Goal: Task Accomplishment & Management: Use online tool/utility

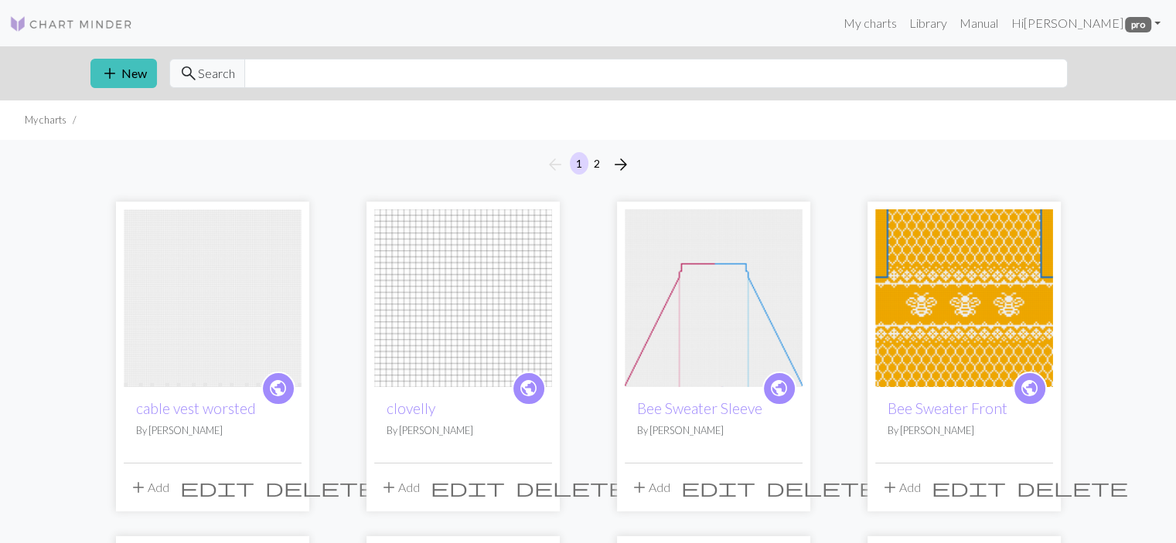
click at [180, 308] on img at bounding box center [213, 298] width 178 height 178
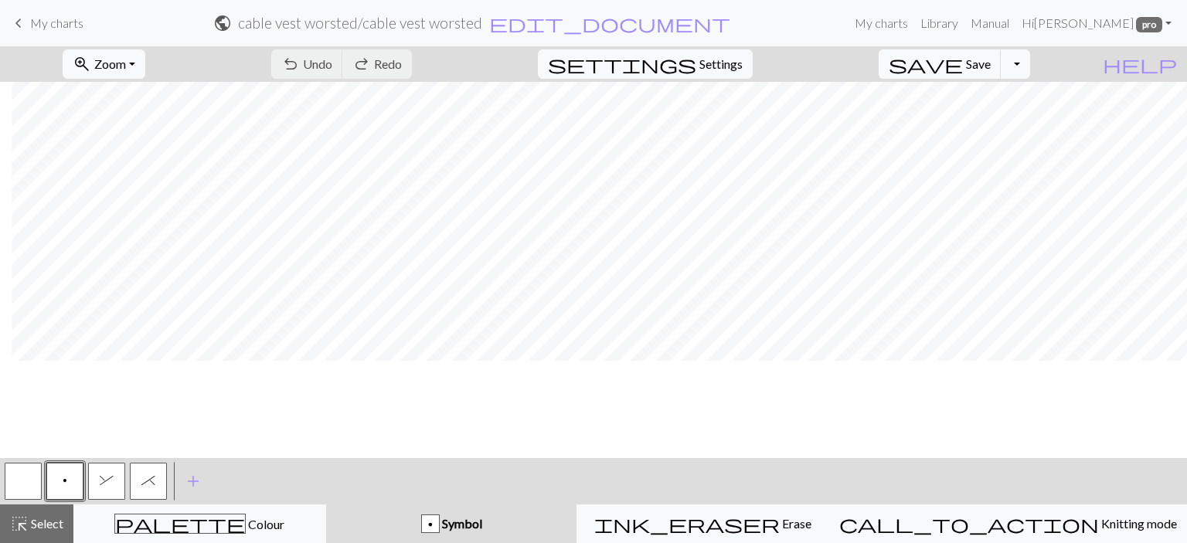
scroll to position [0, 842]
click at [29, 522] on span "Select" at bounding box center [46, 523] width 35 height 15
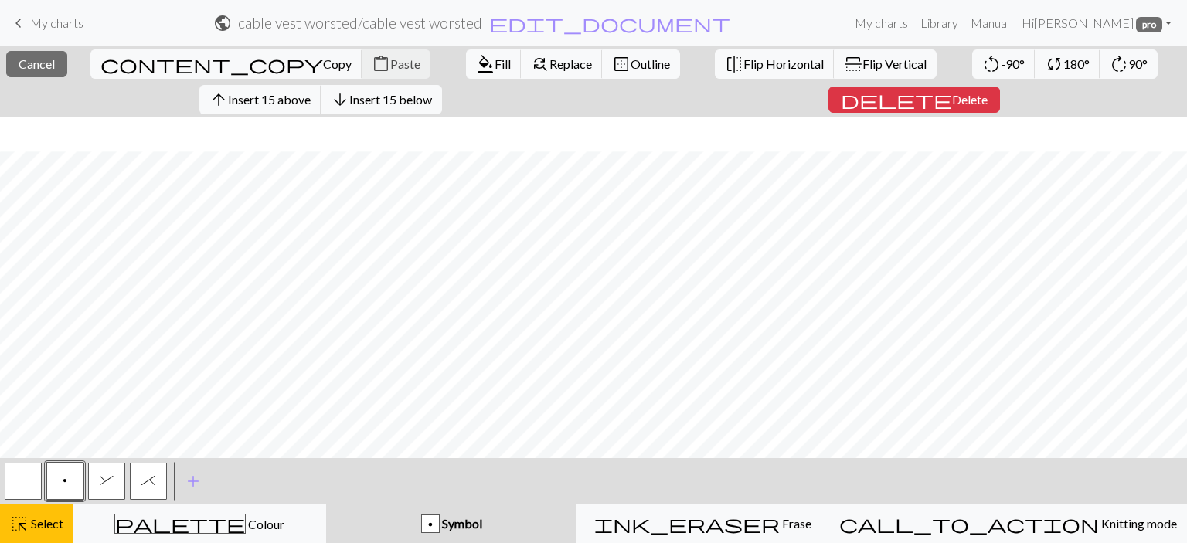
scroll to position [103, 0]
click at [290, 98] on span "Insert 20 above" at bounding box center [269, 99] width 83 height 15
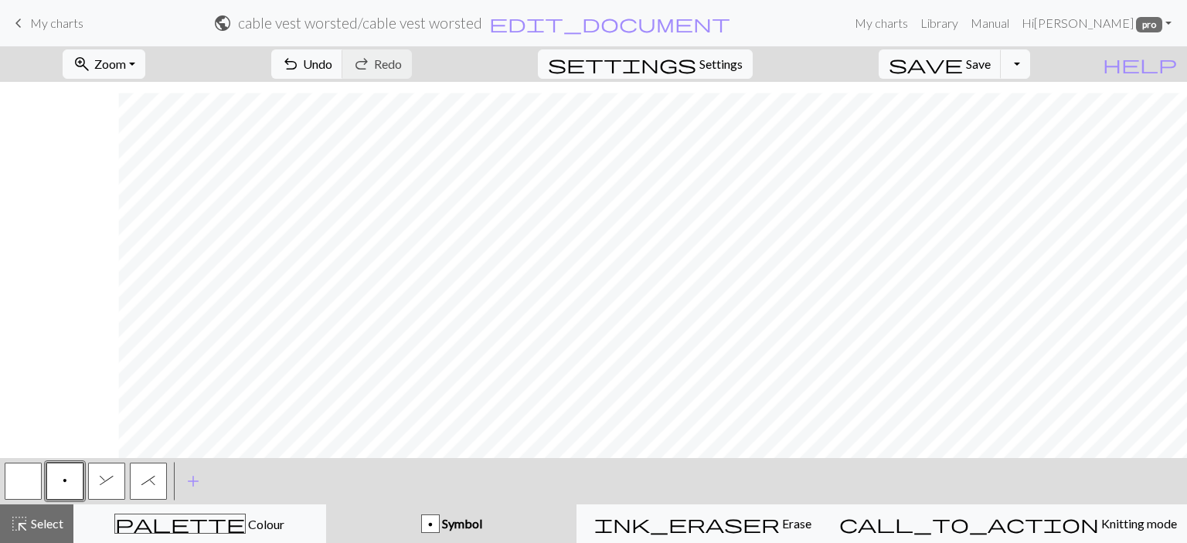
scroll to position [1559, 842]
click at [55, 524] on span "Select" at bounding box center [46, 523] width 35 height 15
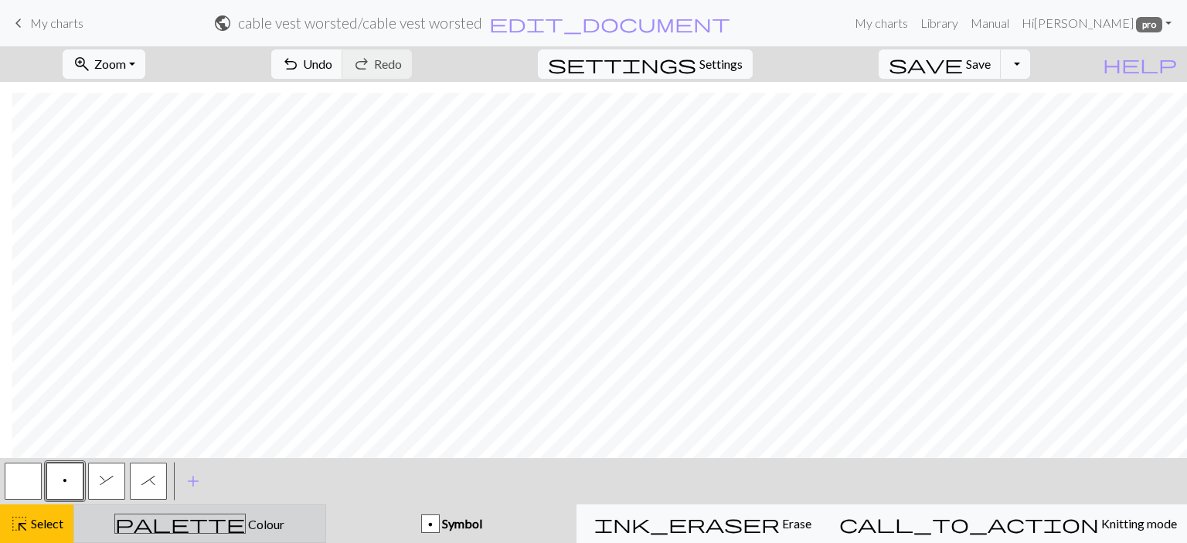
drag, startPoint x: 189, startPoint y: 518, endPoint x: 148, endPoint y: 512, distance: 40.6
click at [189, 518] on span "palette" at bounding box center [180, 524] width 130 height 22
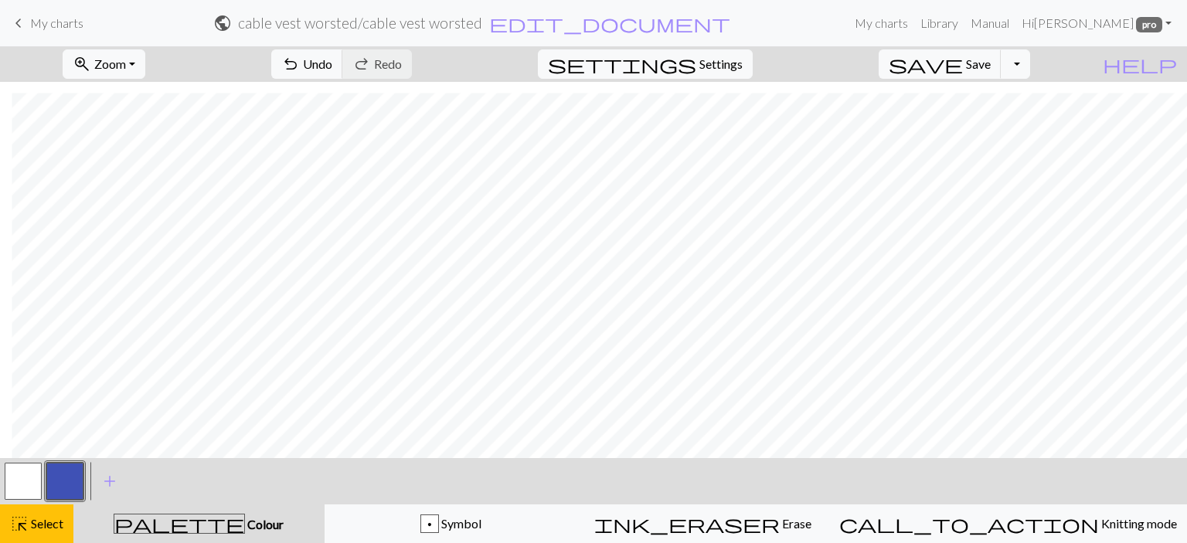
click at [72, 482] on button "button" at bounding box center [64, 481] width 37 height 37
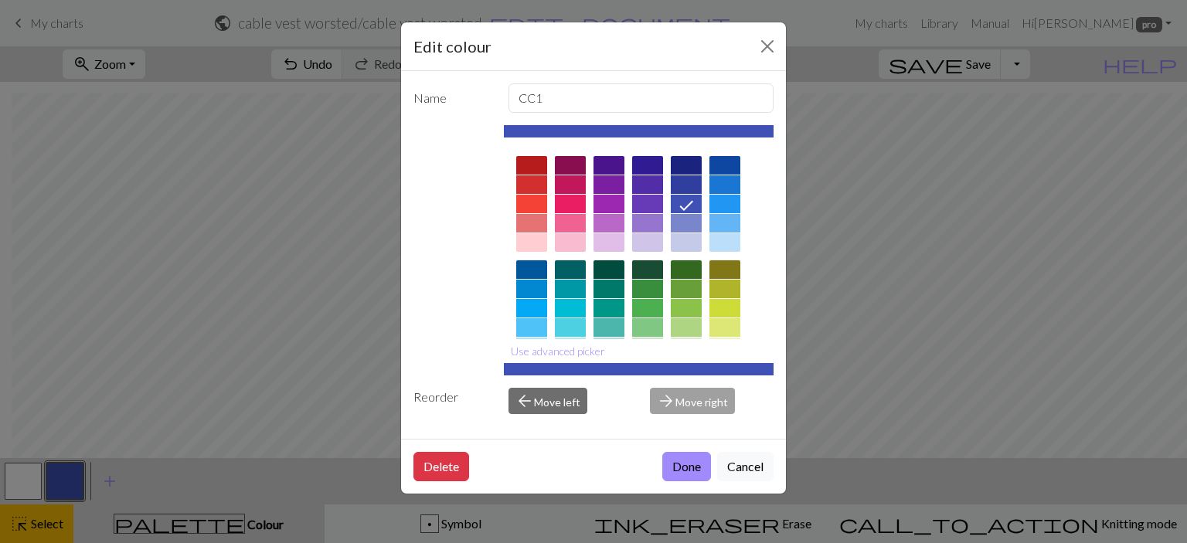
drag, startPoint x: 698, startPoint y: 467, endPoint x: 560, endPoint y: 482, distance: 139.1
click at [697, 467] on button "Done" at bounding box center [686, 466] width 49 height 29
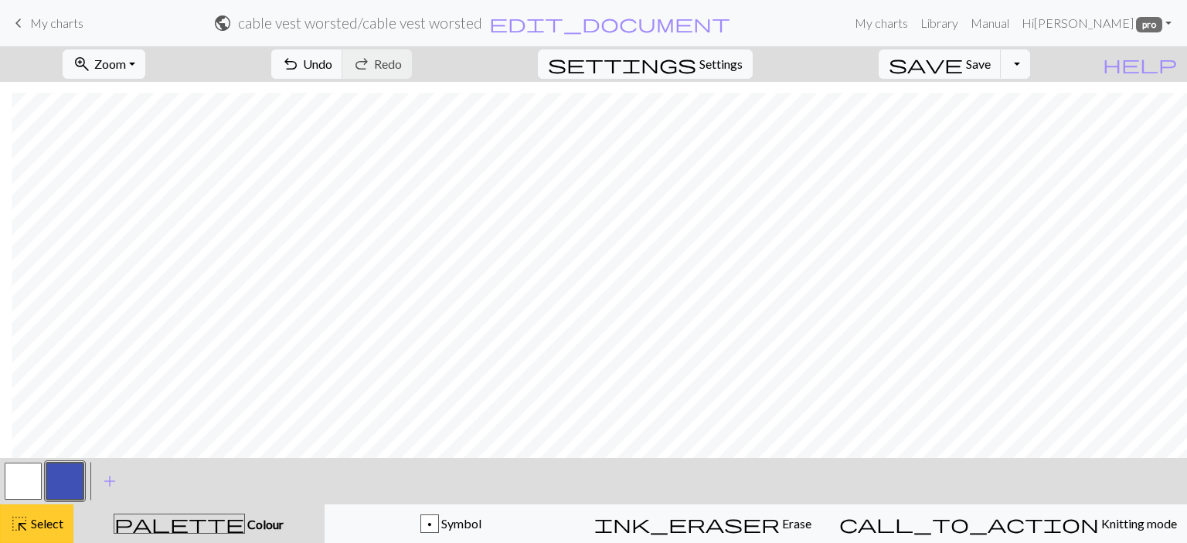
click at [26, 529] on span "highlight_alt" at bounding box center [19, 524] width 19 height 22
click at [74, 488] on button "button" at bounding box center [64, 481] width 37 height 37
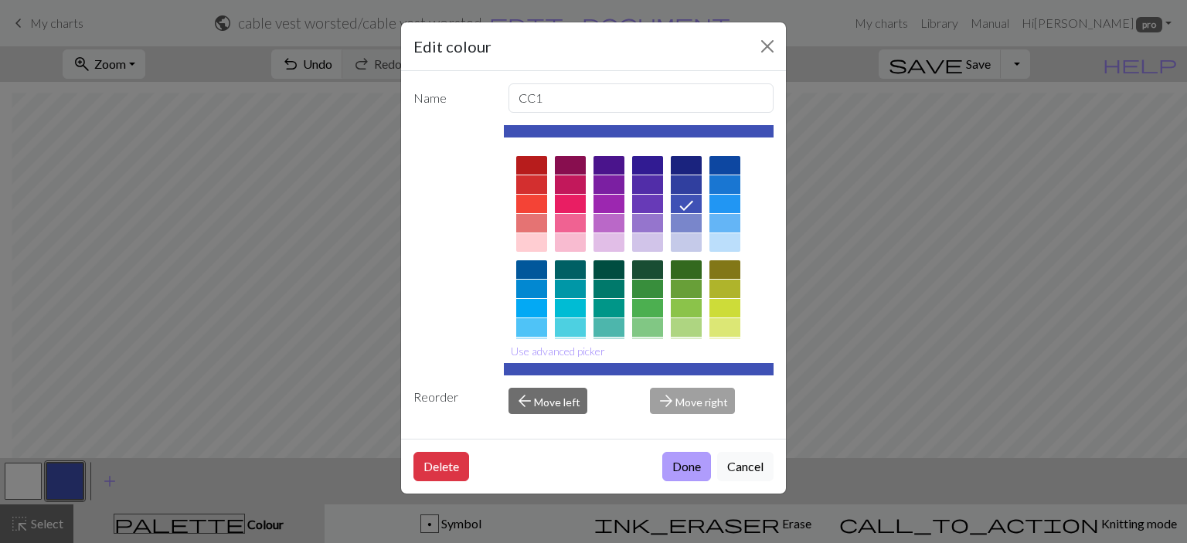
click at [680, 463] on button "Done" at bounding box center [686, 466] width 49 height 29
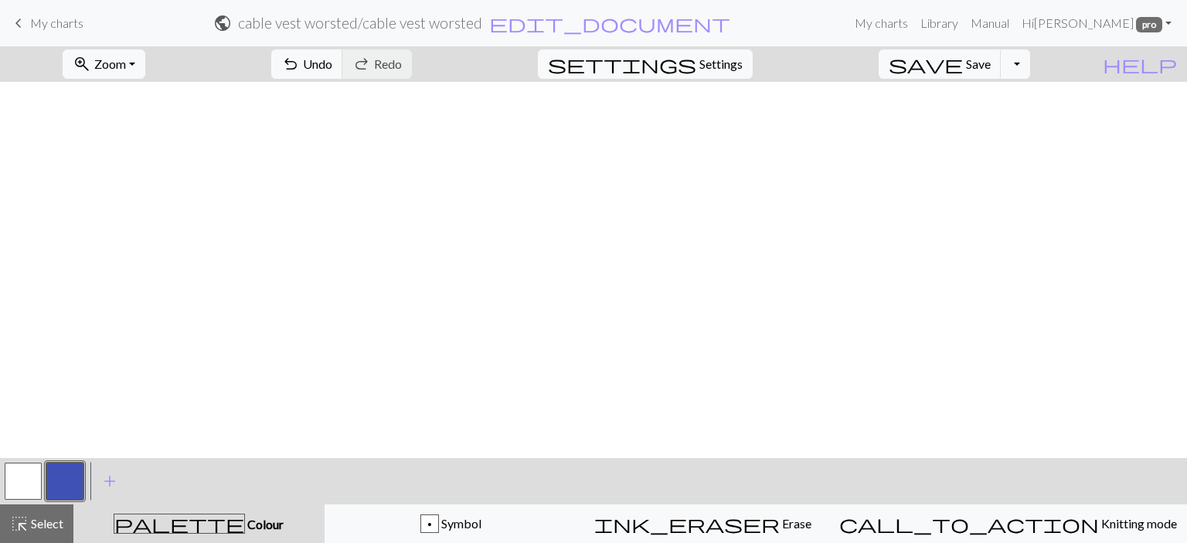
scroll to position [0, 842]
click at [101, 494] on button "add Add a colour" at bounding box center [109, 481] width 39 height 39
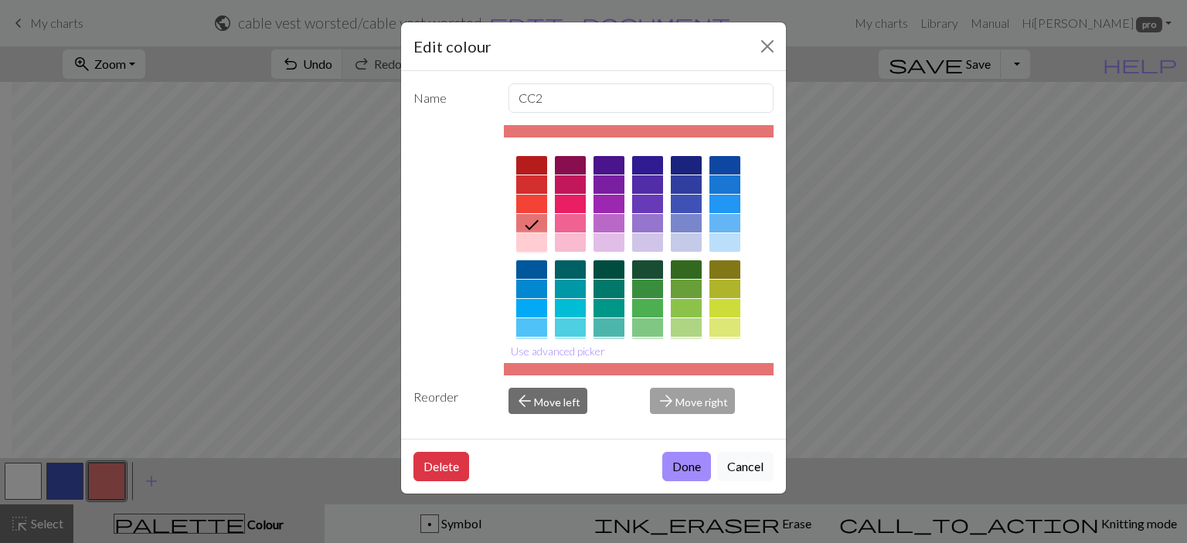
click at [532, 242] on div at bounding box center [531, 242] width 31 height 19
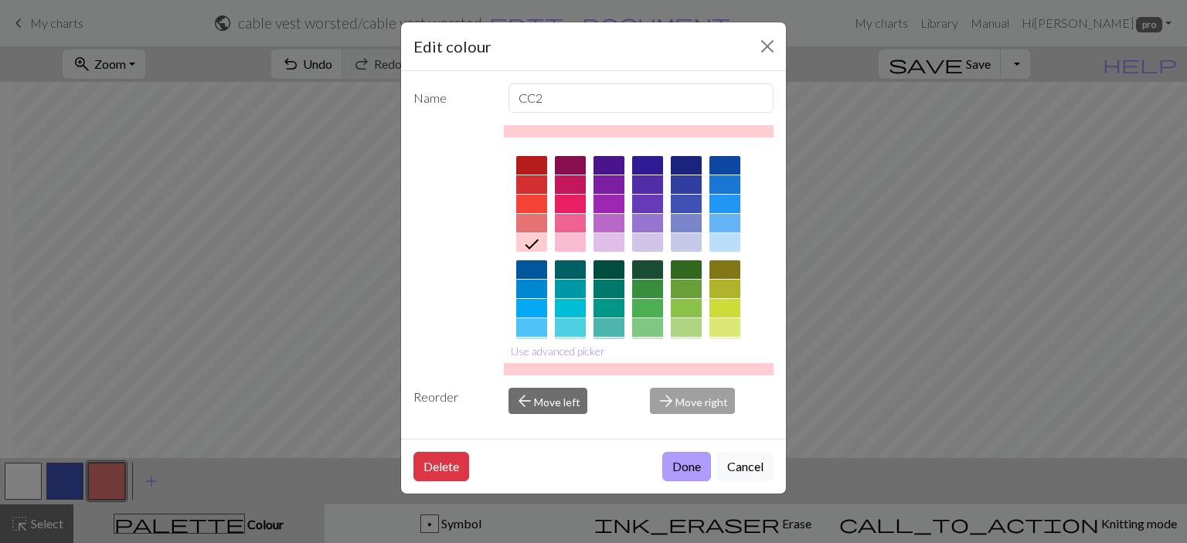
click at [683, 466] on button "Done" at bounding box center [686, 466] width 49 height 29
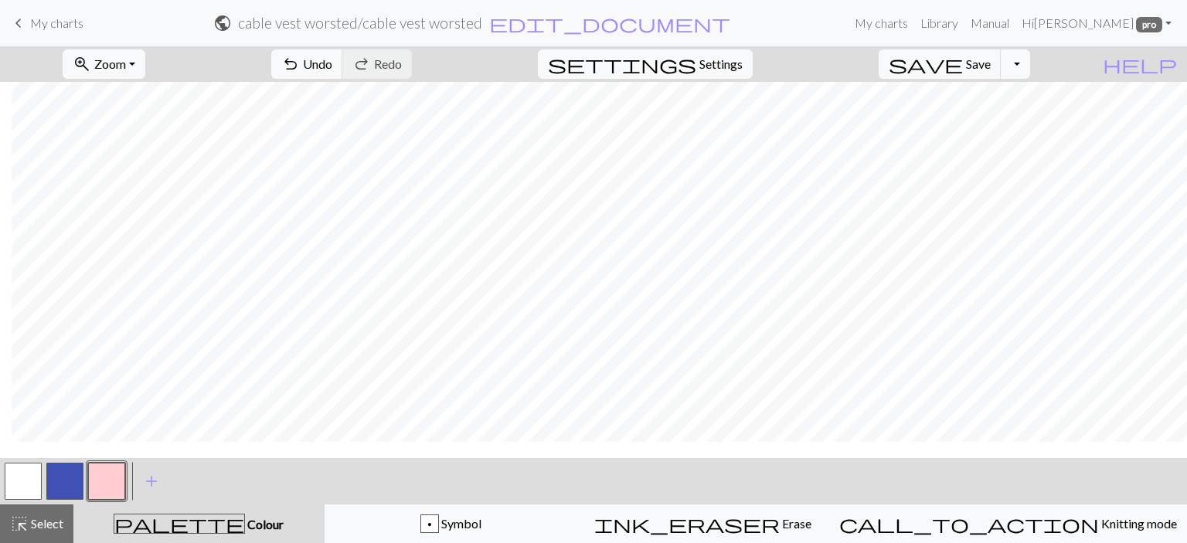
scroll to position [1218, 842]
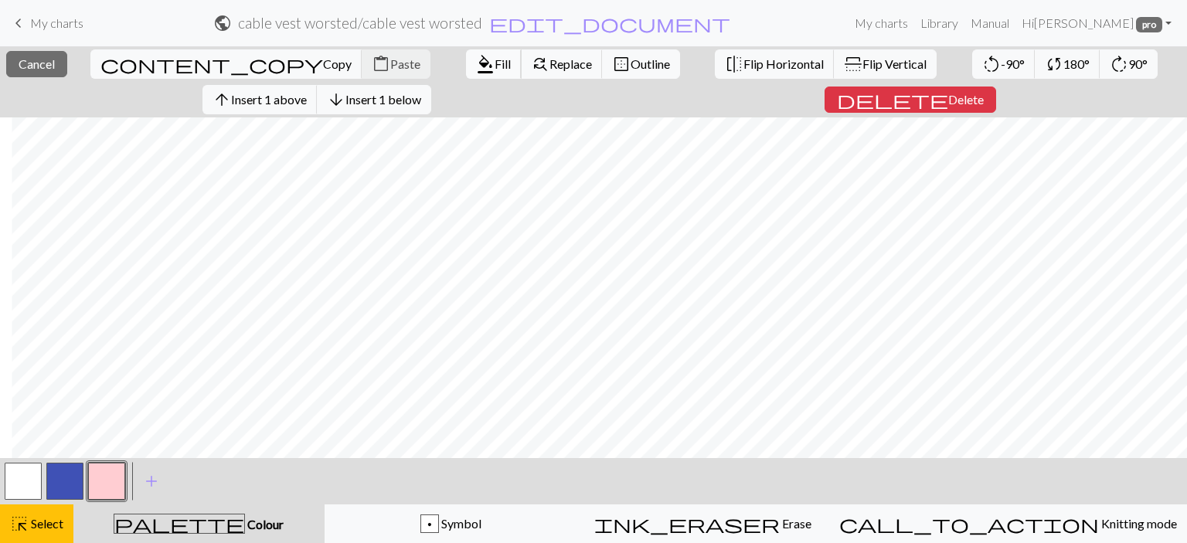
click at [476, 62] on span "format_color_fill" at bounding box center [485, 64] width 19 height 22
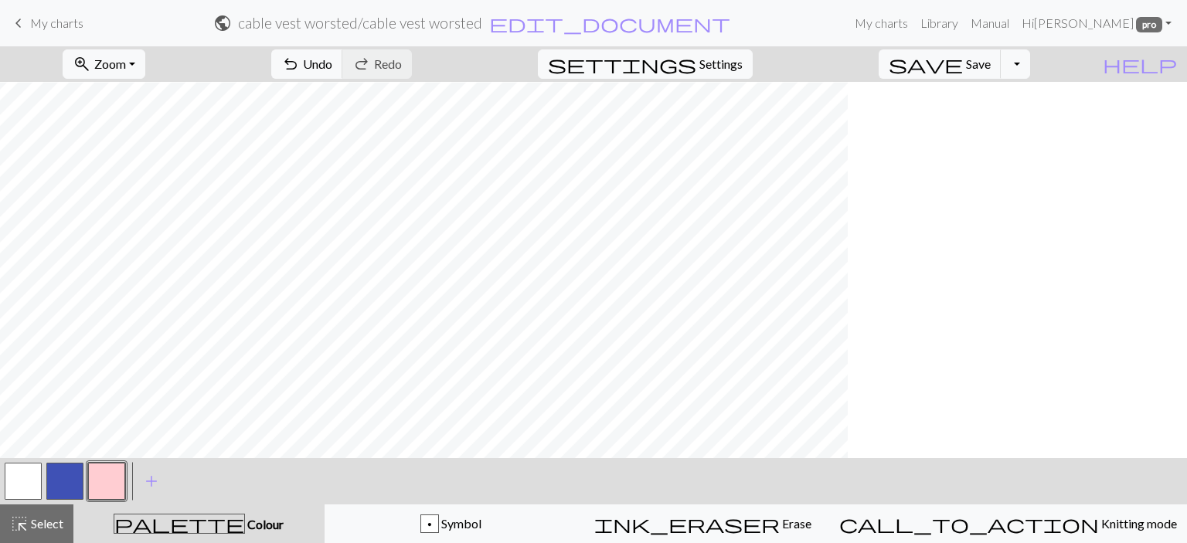
scroll to position [566, 0]
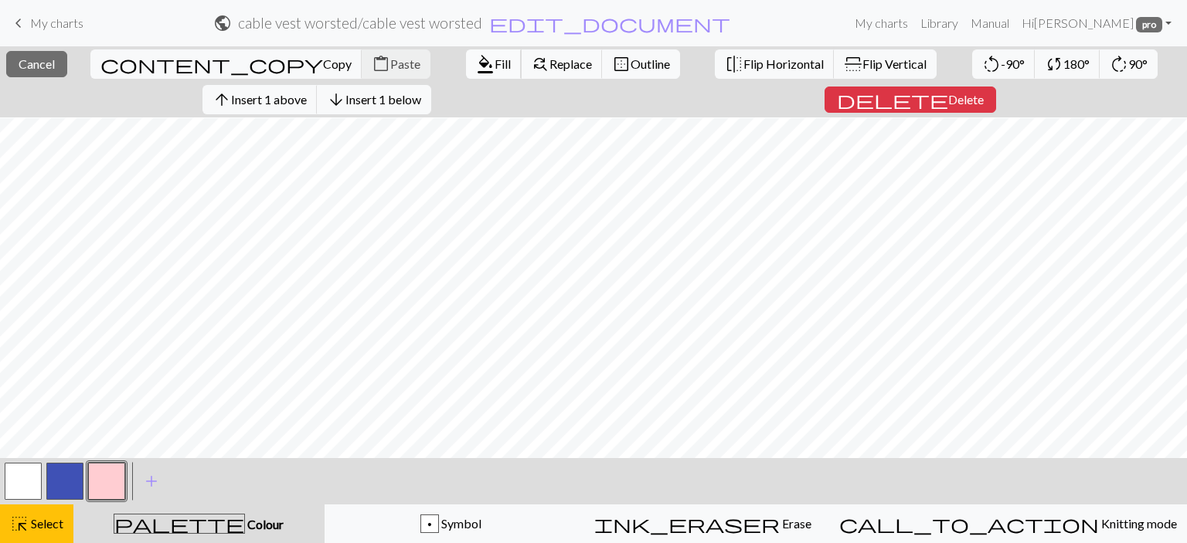
click at [495, 61] on span "Fill" at bounding box center [503, 63] width 16 height 15
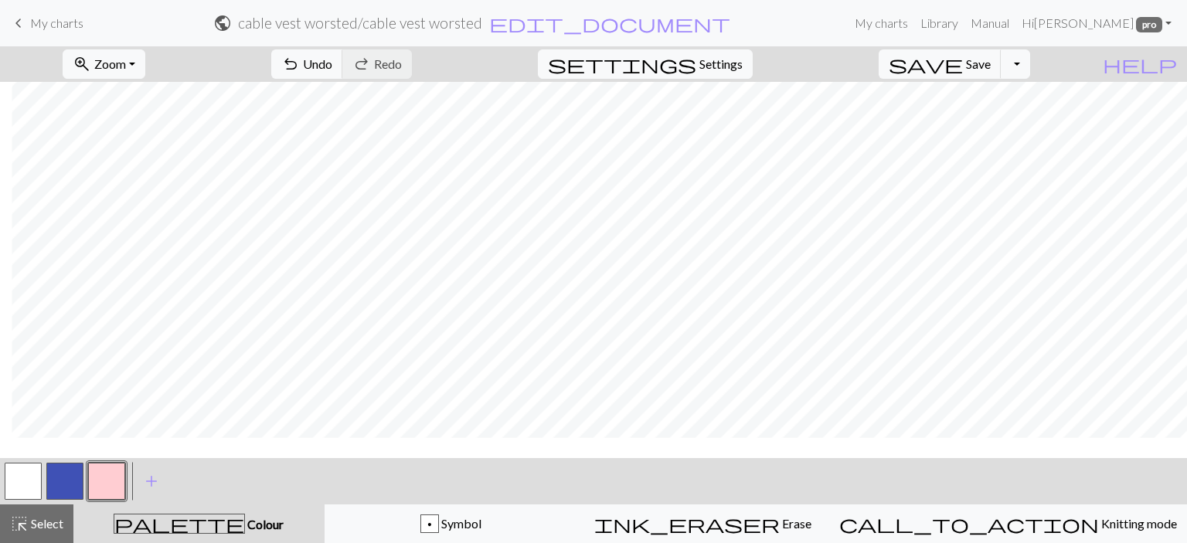
scroll to position [2, 842]
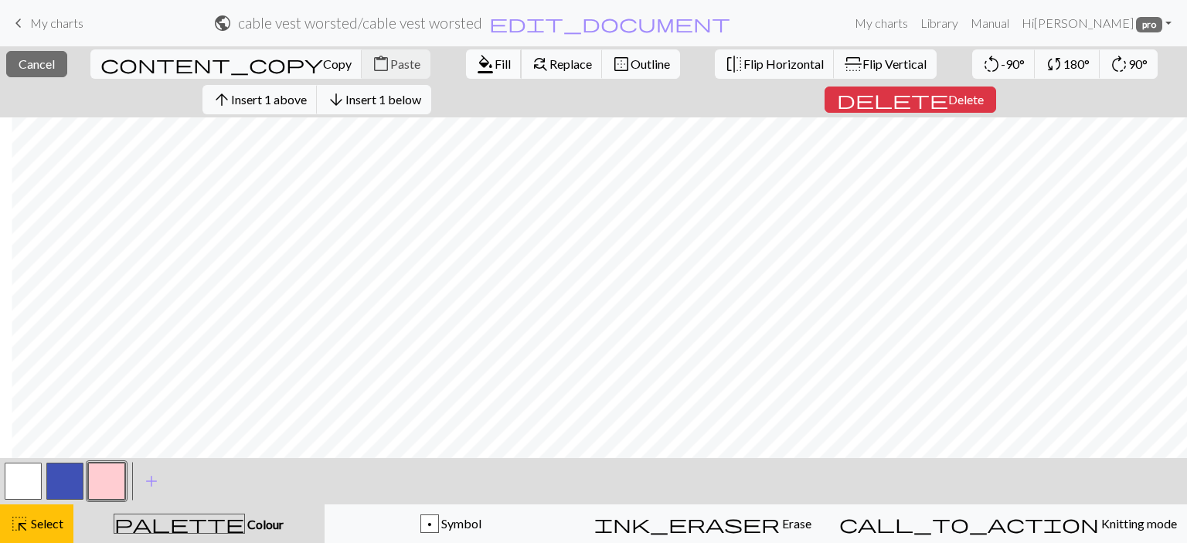
click at [476, 60] on span "format_color_fill" at bounding box center [485, 64] width 19 height 22
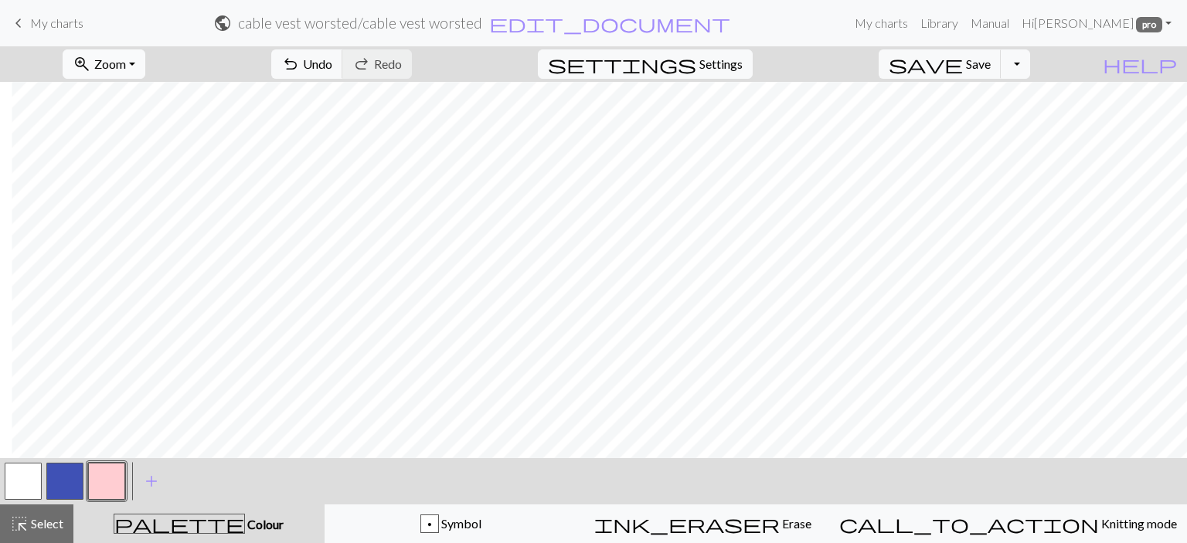
click at [126, 67] on span "Zoom" at bounding box center [110, 63] width 32 height 15
click at [150, 92] on button "Fit all" at bounding box center [125, 98] width 122 height 25
click at [332, 61] on span "Undo" at bounding box center [317, 63] width 29 height 15
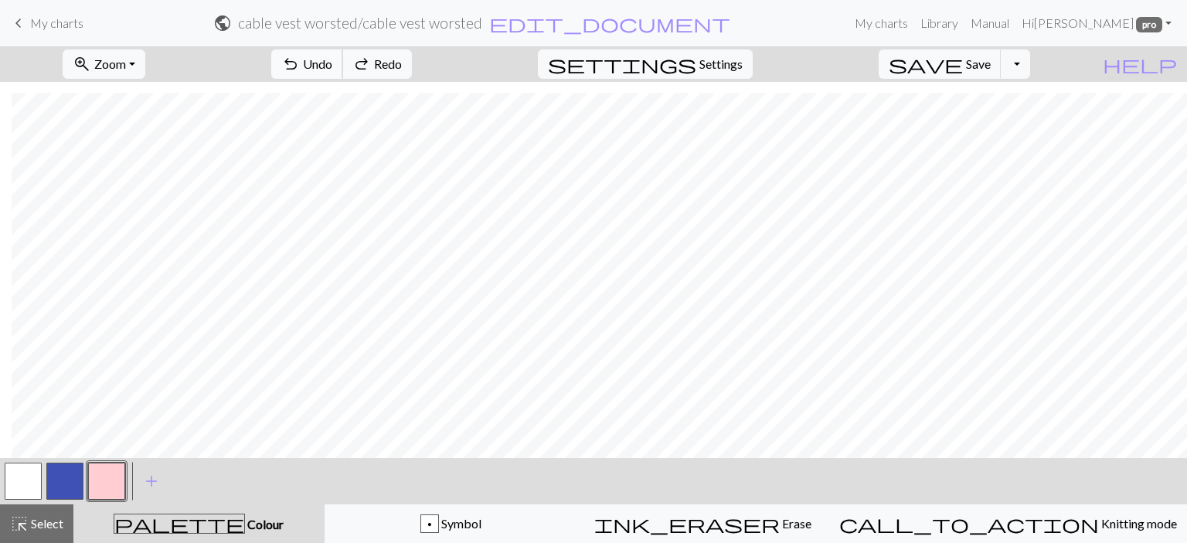
click at [300, 67] on span "undo" at bounding box center [290, 64] width 19 height 22
click at [300, 60] on span "undo" at bounding box center [290, 64] width 19 height 22
click at [39, 525] on span "Select" at bounding box center [46, 523] width 35 height 15
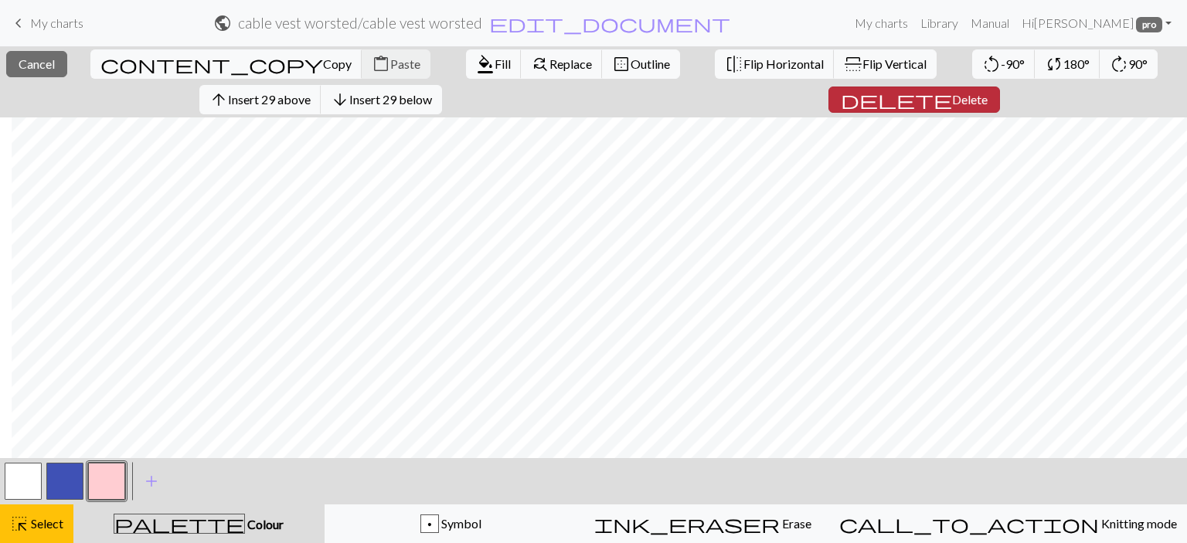
click at [952, 98] on span "Delete" at bounding box center [970, 99] width 36 height 15
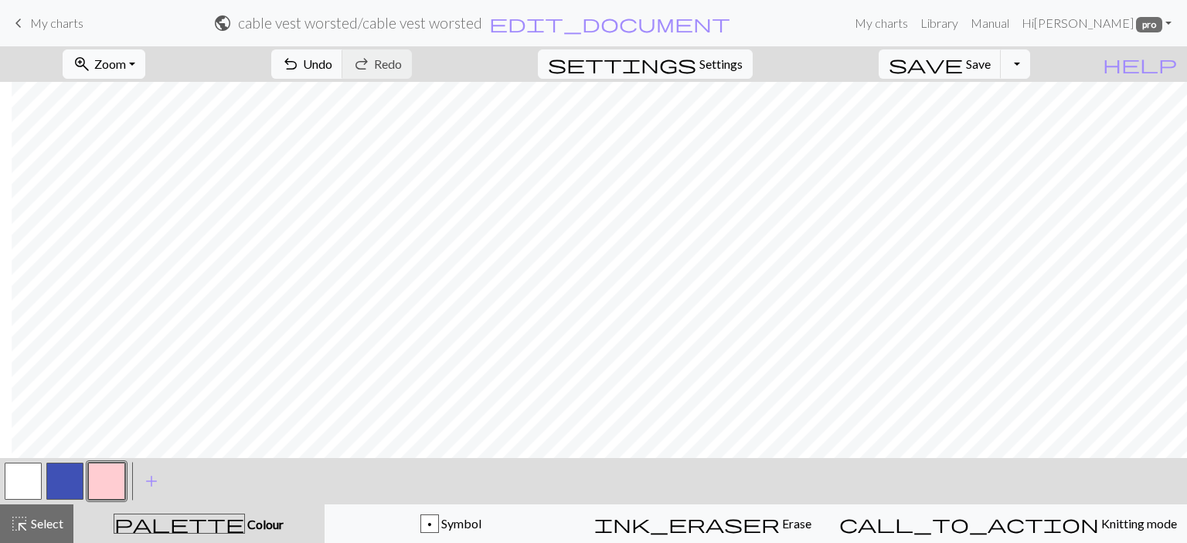
click at [126, 62] on span "Zoom" at bounding box center [110, 63] width 32 height 15
click at [155, 122] on button "Fit width" at bounding box center [125, 123] width 122 height 25
click at [62, 527] on span "Select" at bounding box center [46, 523] width 35 height 15
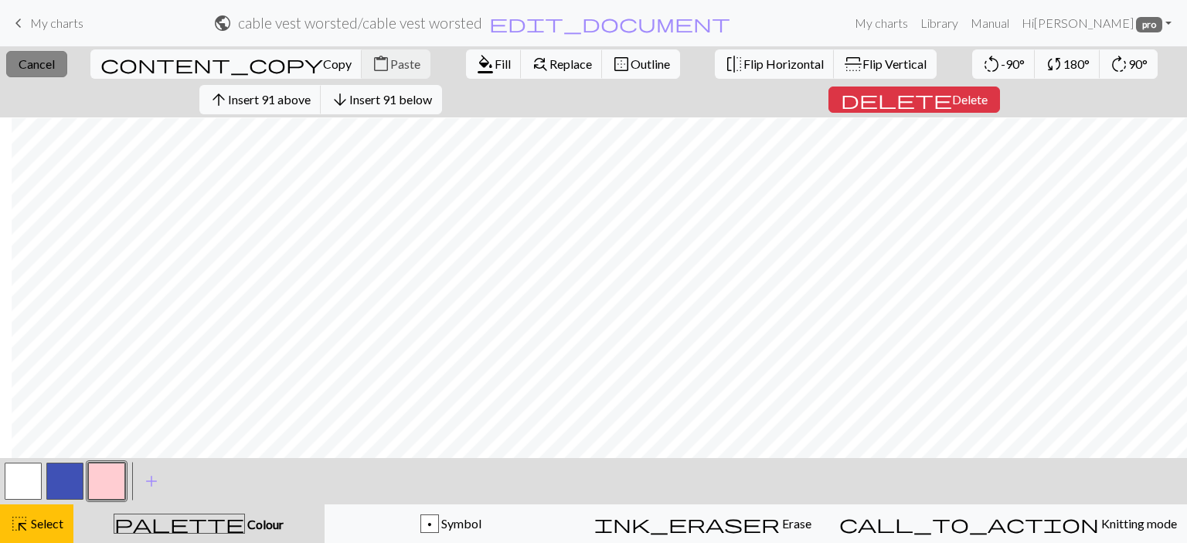
click at [33, 68] on span "Cancel" at bounding box center [37, 63] width 36 height 15
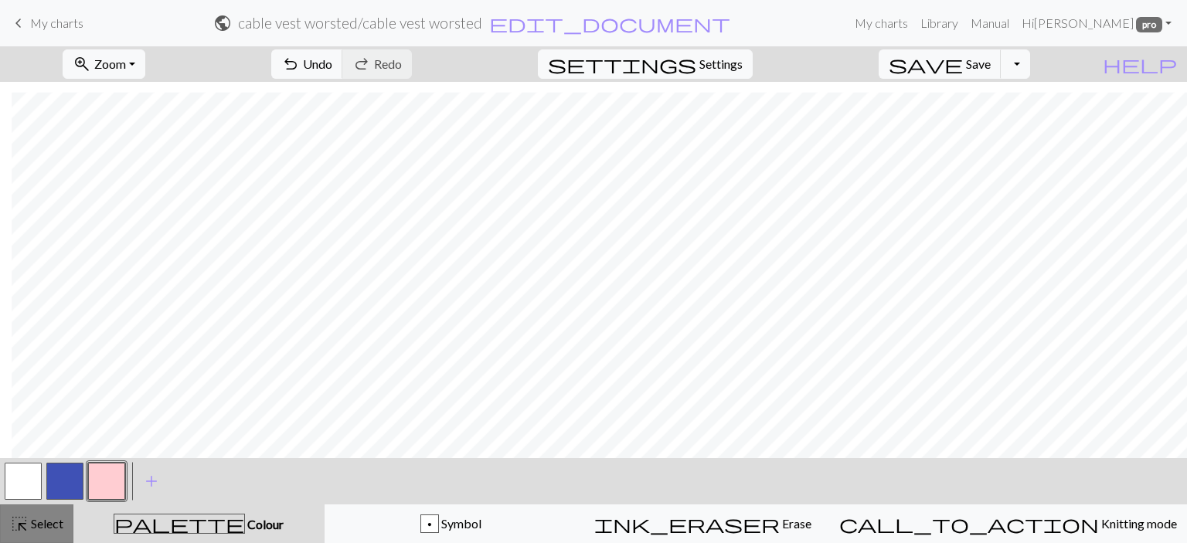
click at [29, 538] on button "highlight_alt Select Select" at bounding box center [36, 524] width 73 height 39
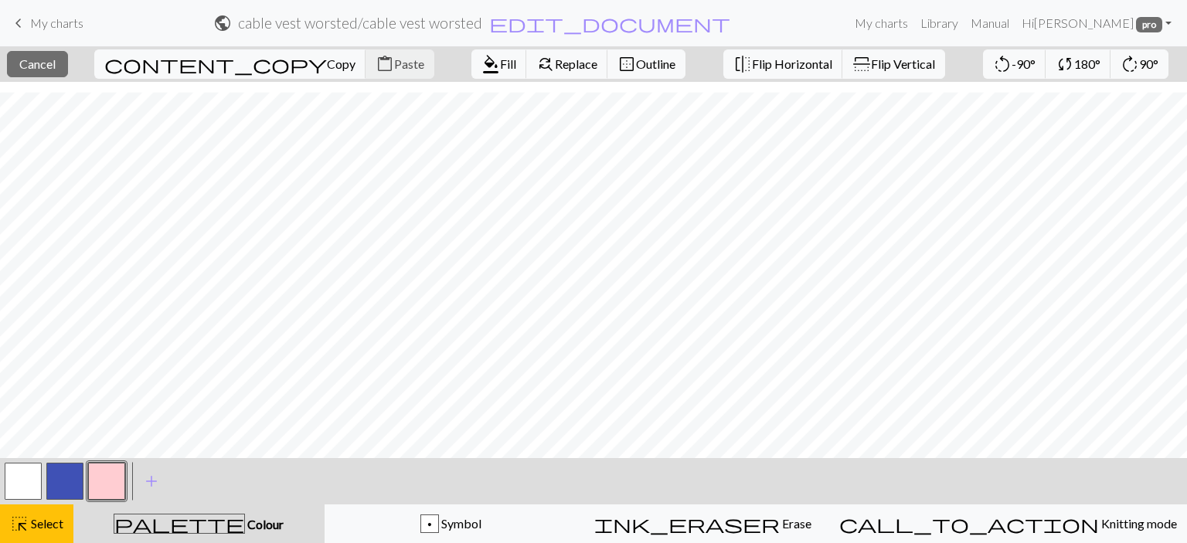
scroll to position [507, 0]
drag, startPoint x: 53, startPoint y: 460, endPoint x: 23, endPoint y: 447, distance: 32.9
click at [25, 454] on div "close Cancel content_copy Copy content_paste Paste format_color_fill Fill find_…" at bounding box center [593, 294] width 1187 height 497
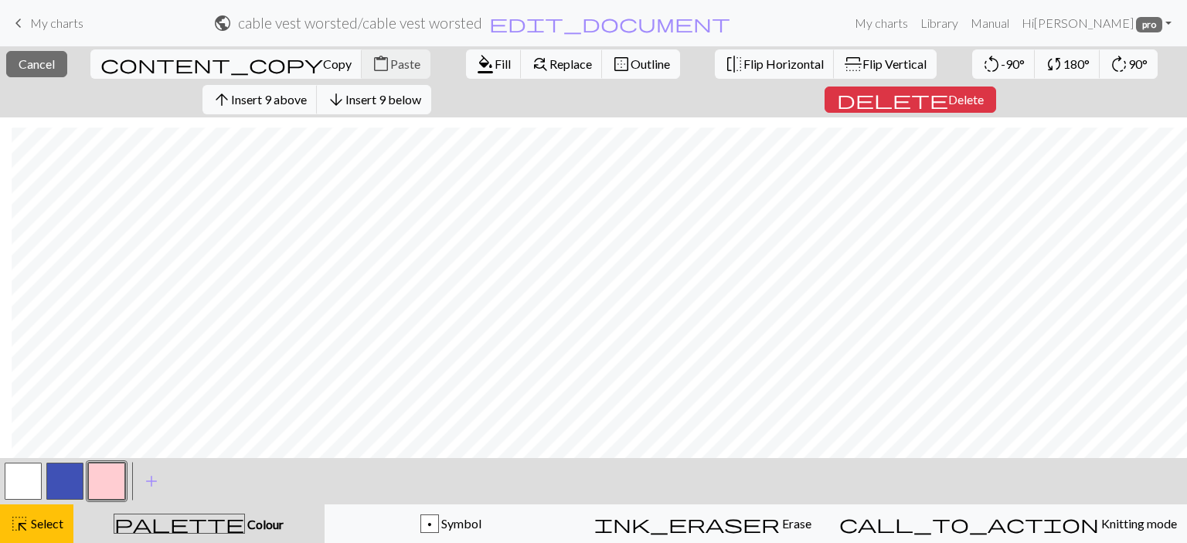
scroll to position [543, 12]
click at [323, 66] on span "Copy" at bounding box center [337, 63] width 29 height 15
click at [390, 64] on span "Paste" at bounding box center [405, 63] width 30 height 15
click at [55, 65] on span "Cancel" at bounding box center [37, 63] width 36 height 15
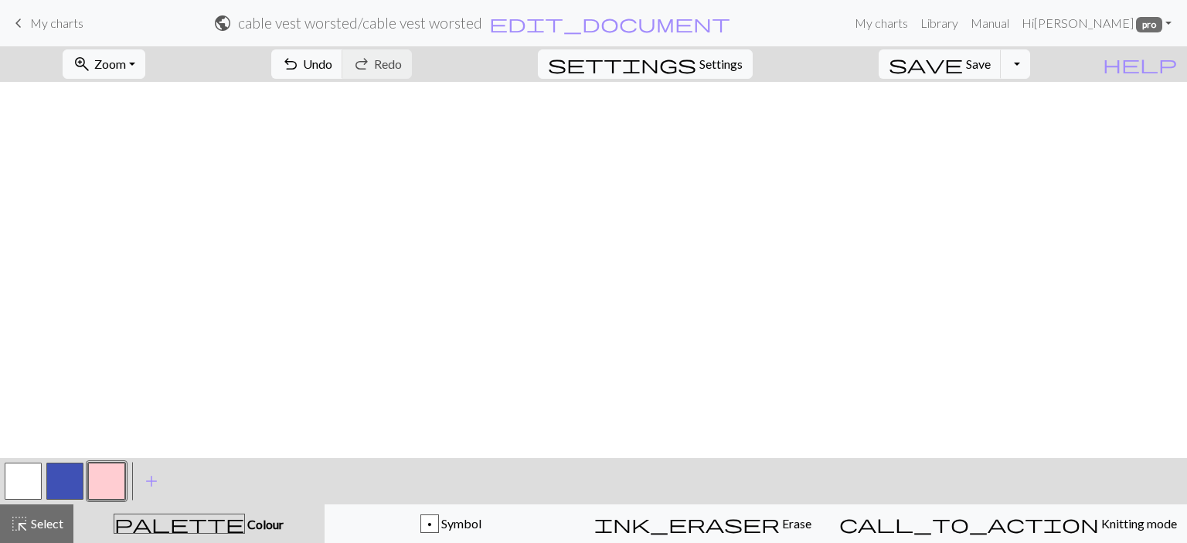
scroll to position [0, 12]
click at [444, 522] on div "p Symbol" at bounding box center [451, 524] width 233 height 19
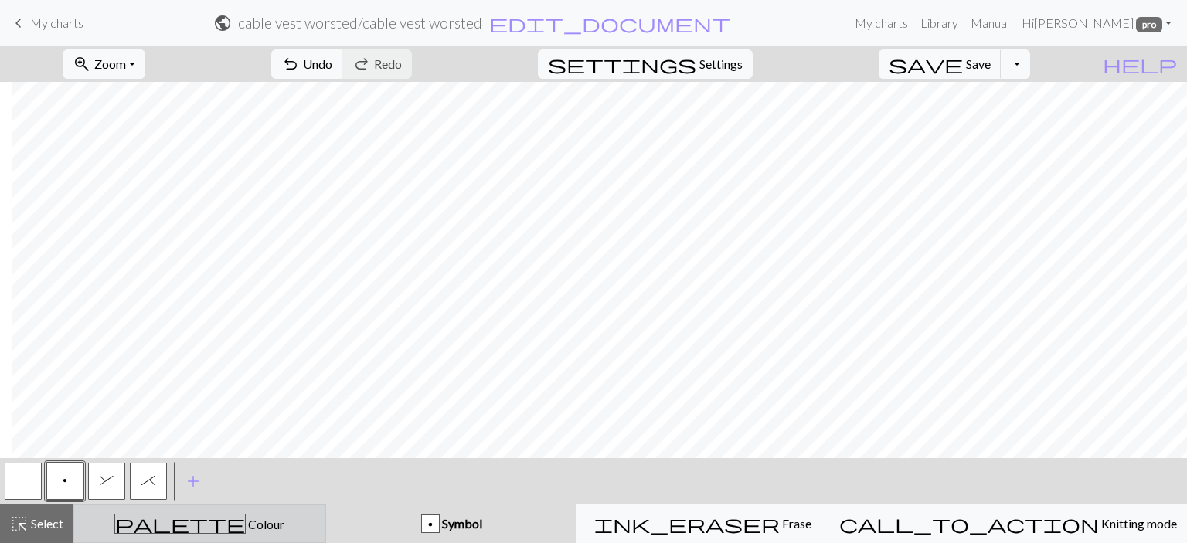
click at [246, 522] on span "Colour" at bounding box center [265, 524] width 39 height 15
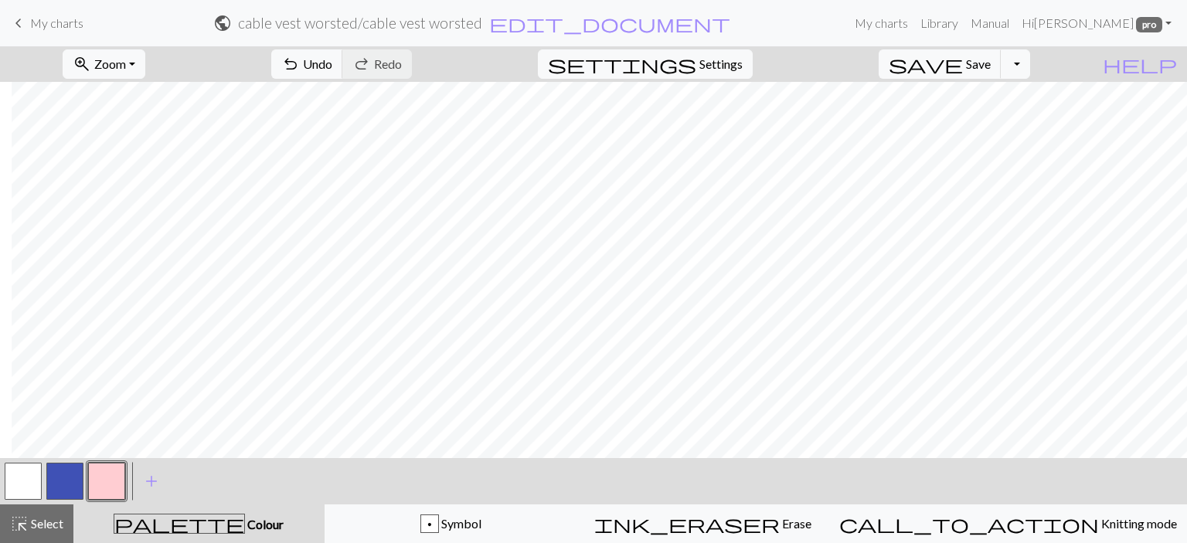
click at [63, 478] on button "button" at bounding box center [64, 481] width 37 height 37
click at [13, 485] on button "button" at bounding box center [23, 481] width 37 height 37
click at [68, 479] on button "button" at bounding box center [64, 481] width 37 height 37
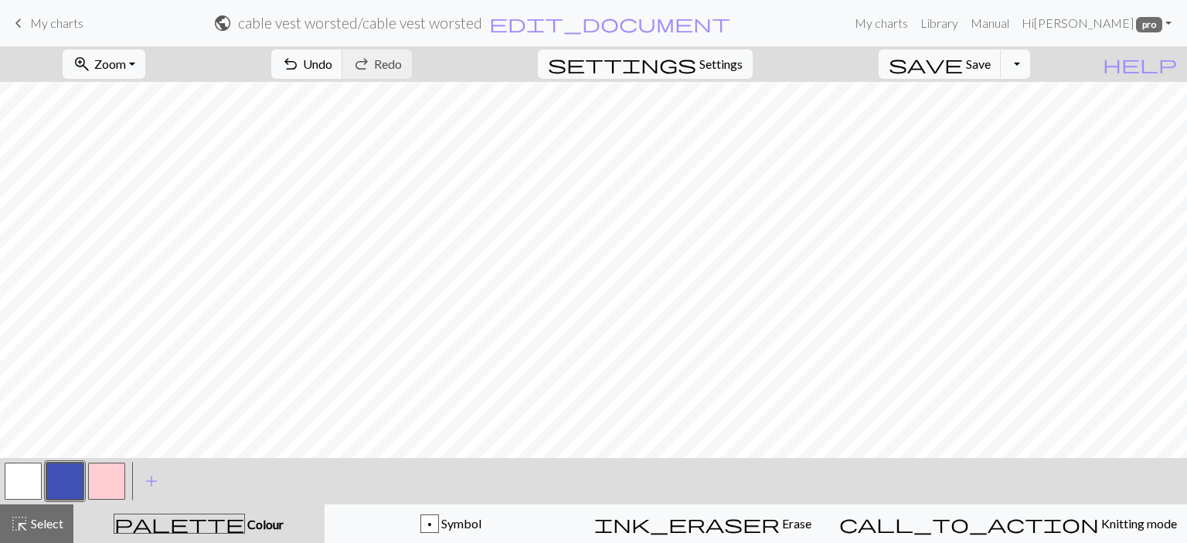
click at [96, 475] on button "button" at bounding box center [106, 481] width 37 height 37
click at [63, 475] on button "button" at bounding box center [64, 481] width 37 height 37
click at [114, 481] on button "button" at bounding box center [106, 481] width 37 height 37
click at [59, 478] on button "button" at bounding box center [64, 481] width 37 height 37
click at [45, 473] on div at bounding box center [65, 482] width 42 height 42
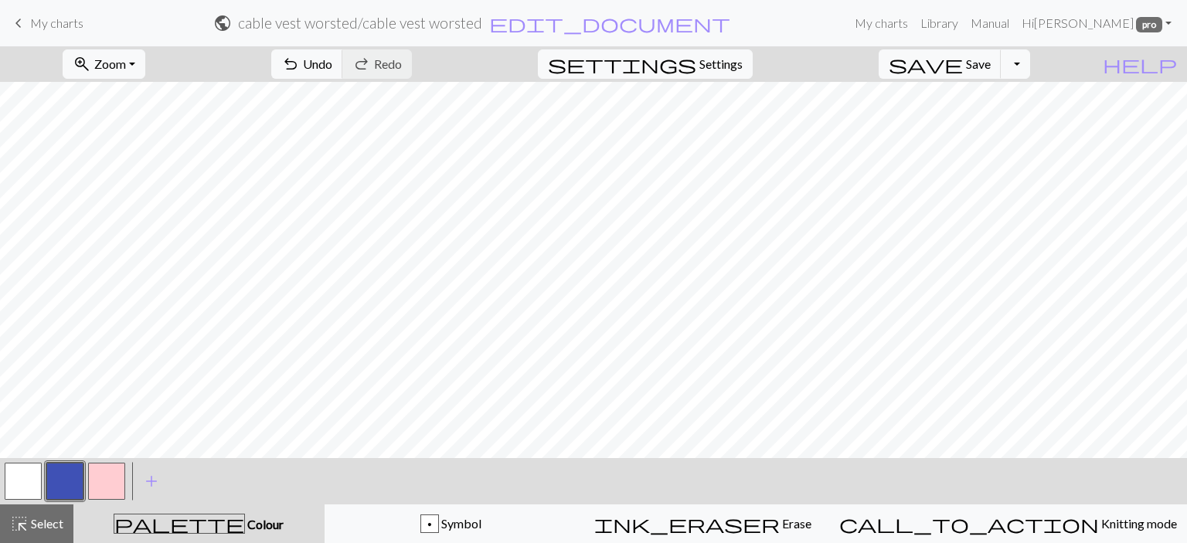
click at [16, 465] on button "button" at bounding box center [23, 481] width 37 height 37
click at [76, 473] on button "button" at bounding box center [64, 481] width 37 height 37
click at [156, 482] on span "add" at bounding box center [151, 482] width 19 height 22
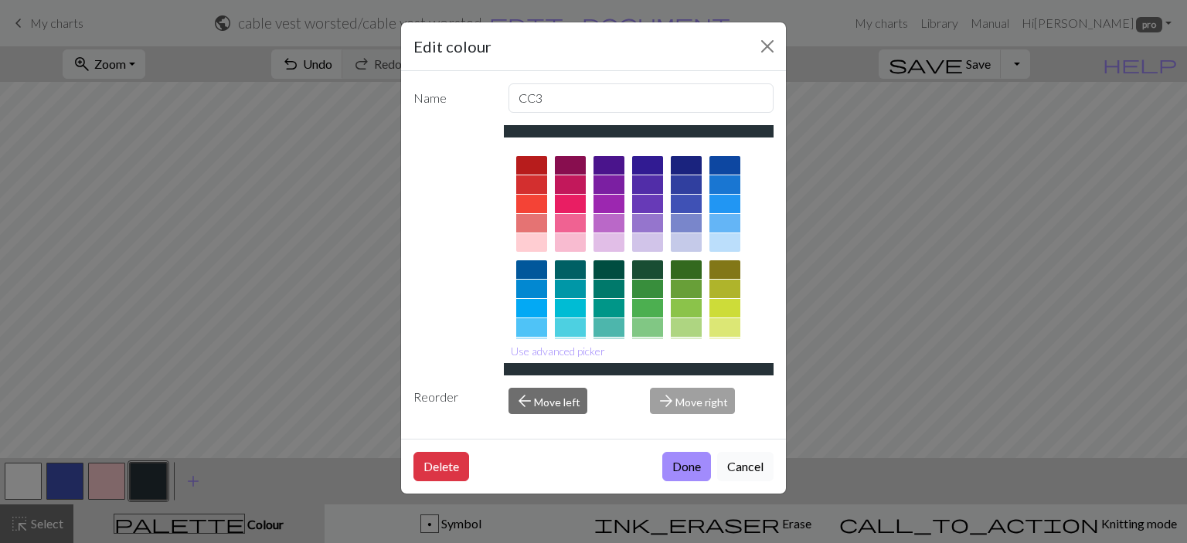
click at [756, 472] on button "Cancel" at bounding box center [745, 466] width 56 height 29
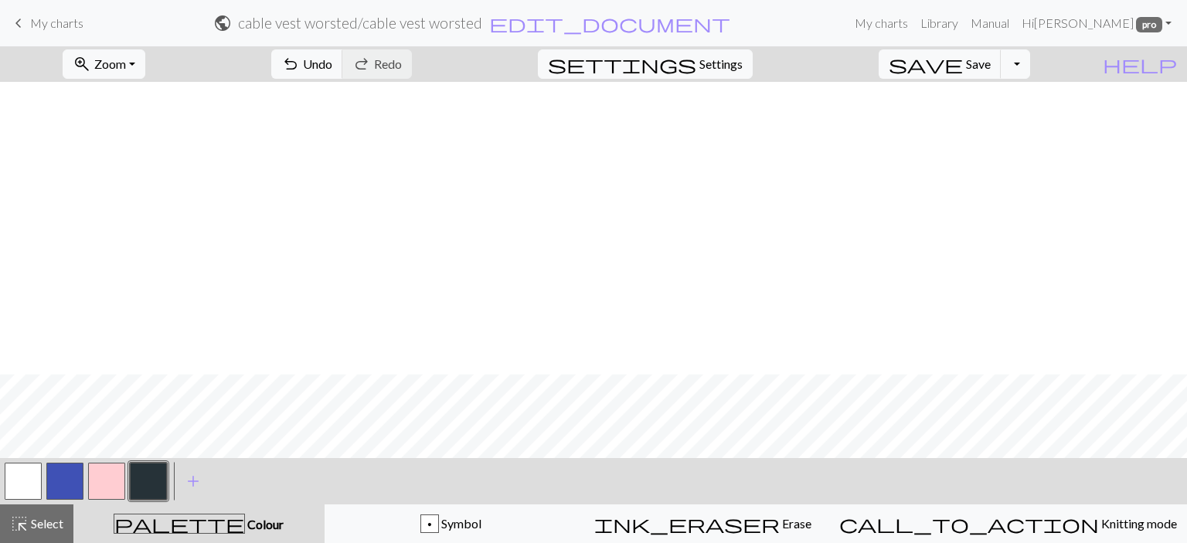
scroll to position [507, 0]
click at [139, 475] on button "button" at bounding box center [148, 481] width 37 height 37
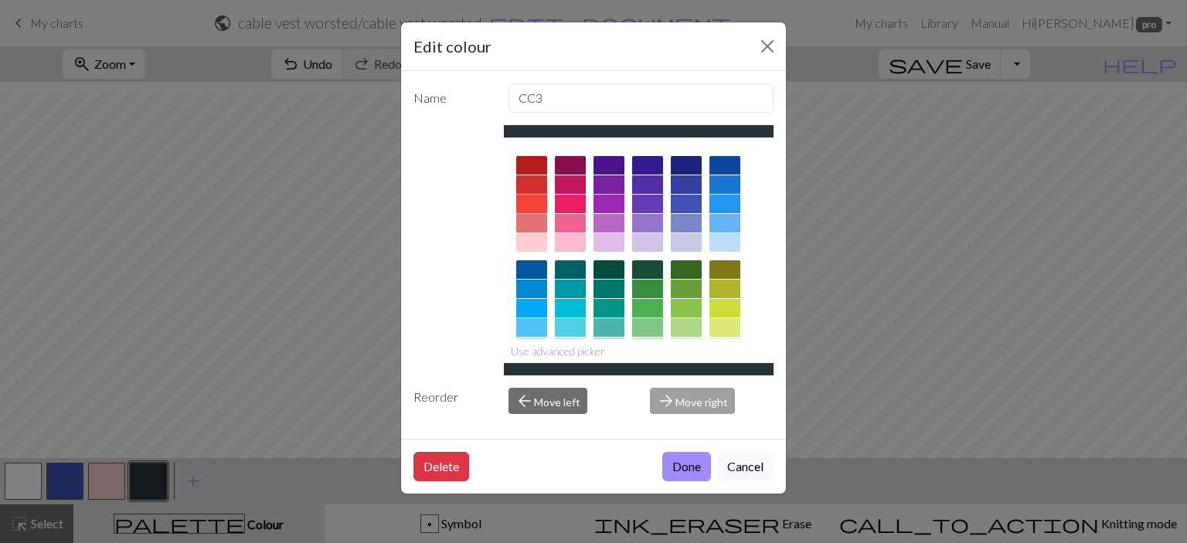
click at [534, 201] on div at bounding box center [531, 204] width 31 height 19
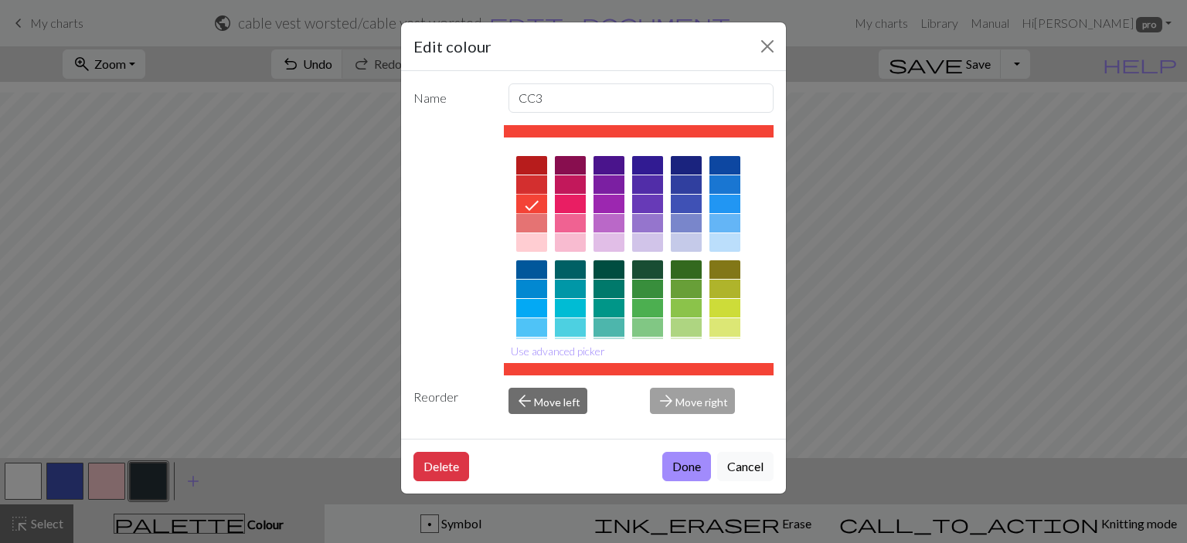
click at [687, 464] on button "Done" at bounding box center [686, 466] width 49 height 29
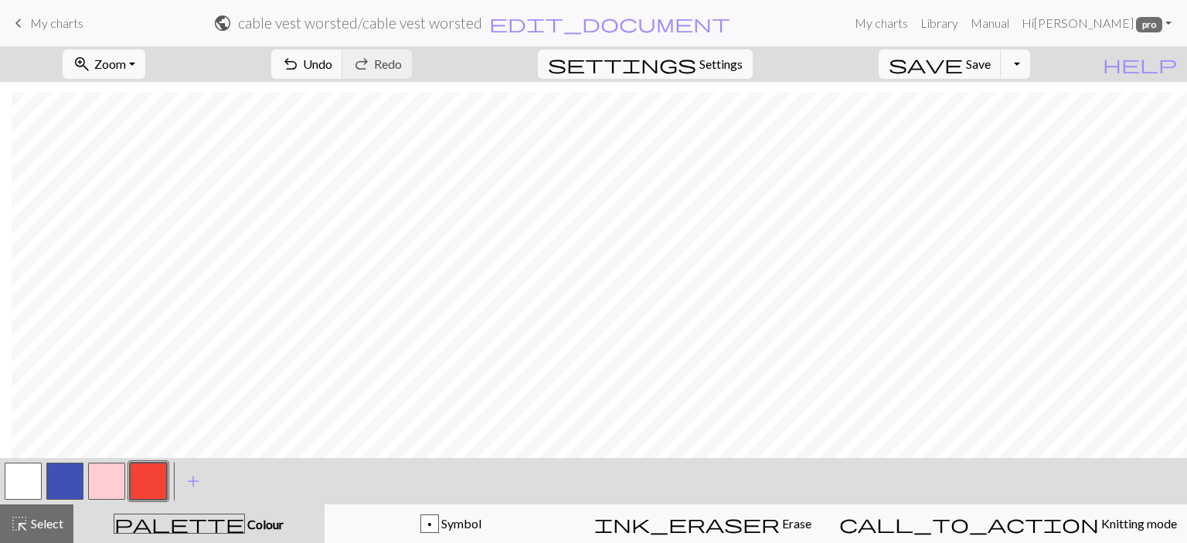
scroll to position [507, 12]
click at [148, 485] on button "button" at bounding box center [148, 481] width 37 height 37
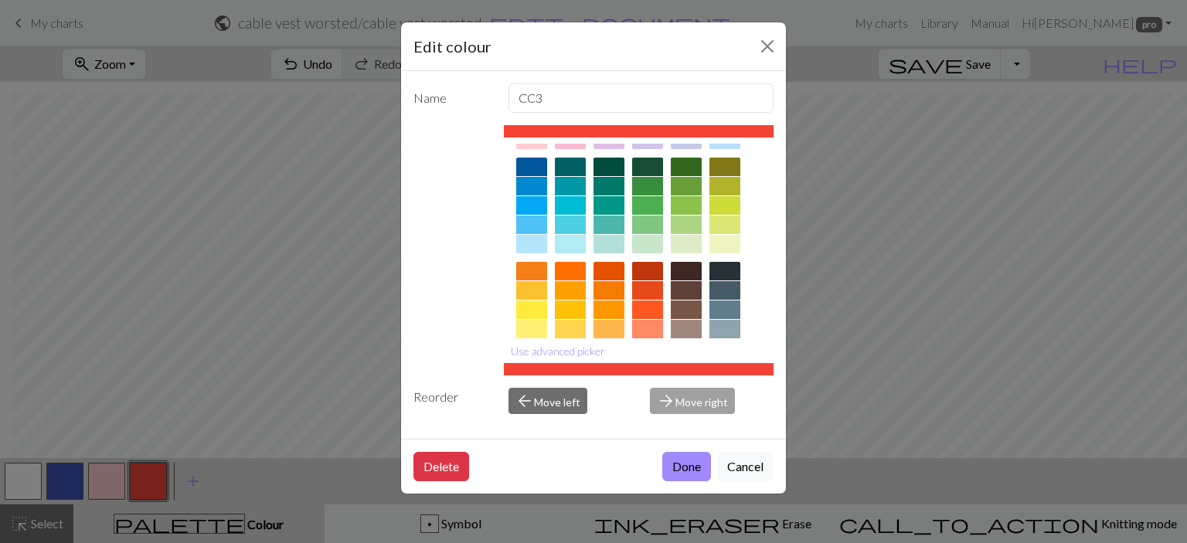
scroll to position [155, 0]
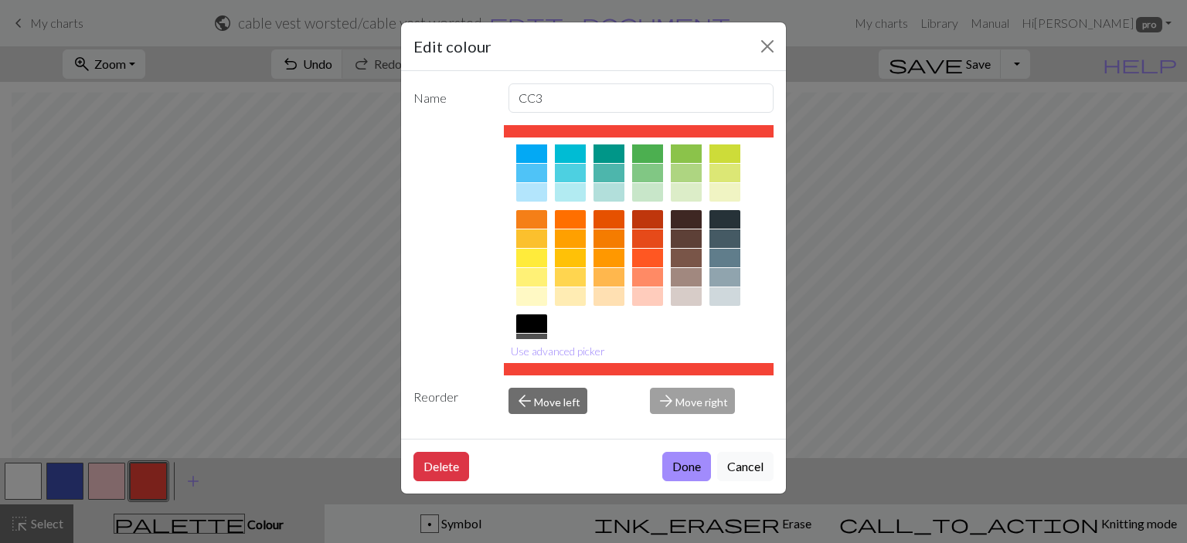
click at [532, 276] on div at bounding box center [531, 277] width 31 height 19
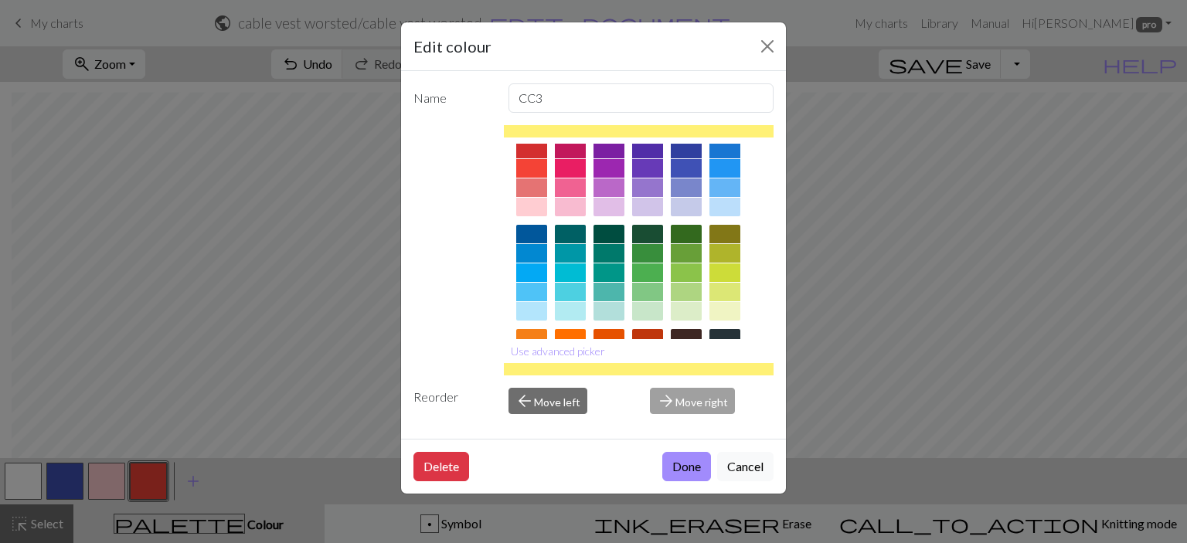
scroll to position [0, 0]
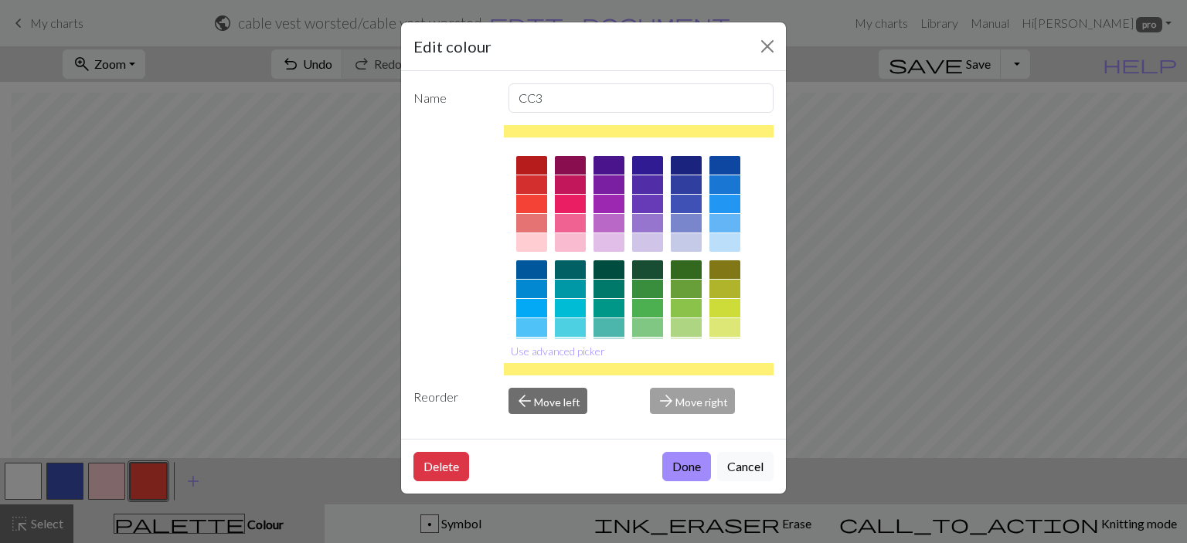
click at [531, 219] on div at bounding box center [531, 223] width 31 height 19
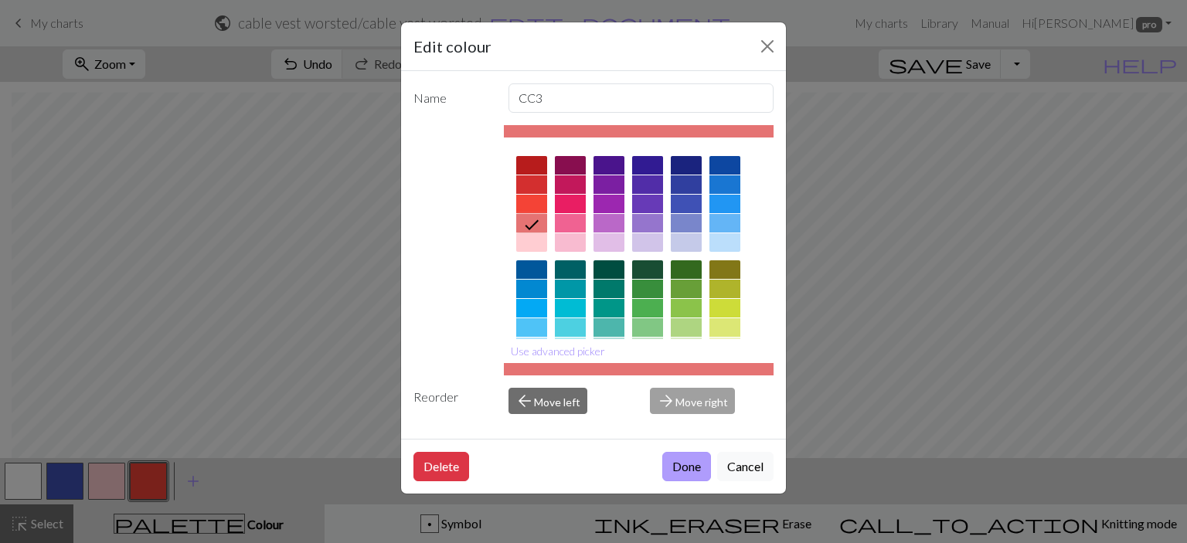
click at [683, 465] on button "Done" at bounding box center [686, 466] width 49 height 29
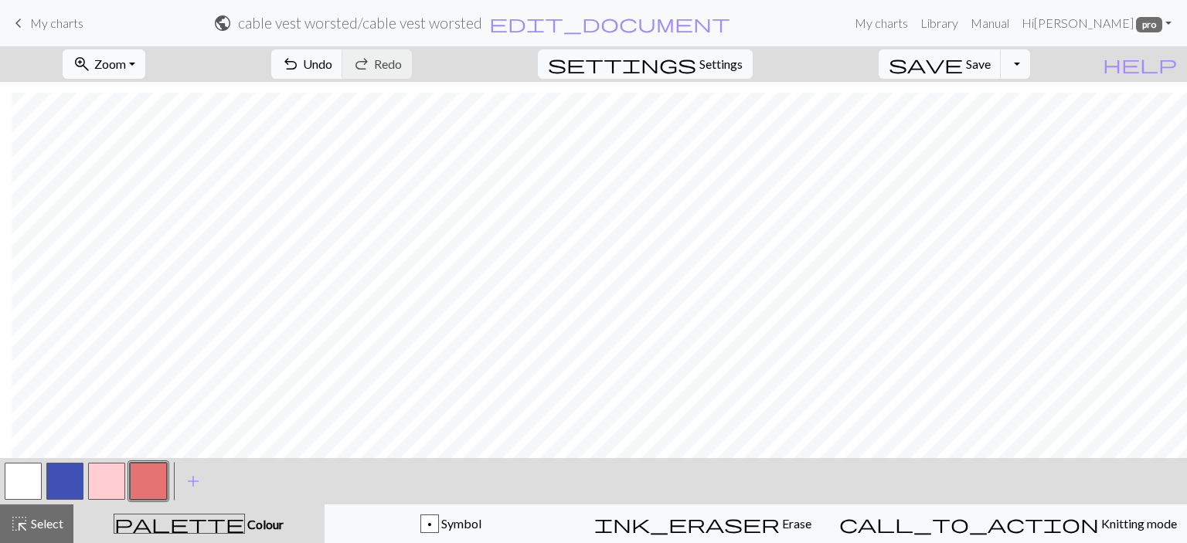
click at [145, 66] on button "zoom_in Zoom Zoom" at bounding box center [104, 63] width 83 height 29
click at [159, 215] on button "100%" at bounding box center [125, 210] width 122 height 25
click at [126, 62] on span "Zoom" at bounding box center [110, 63] width 32 height 15
click at [135, 191] on button "50%" at bounding box center [125, 185] width 122 height 25
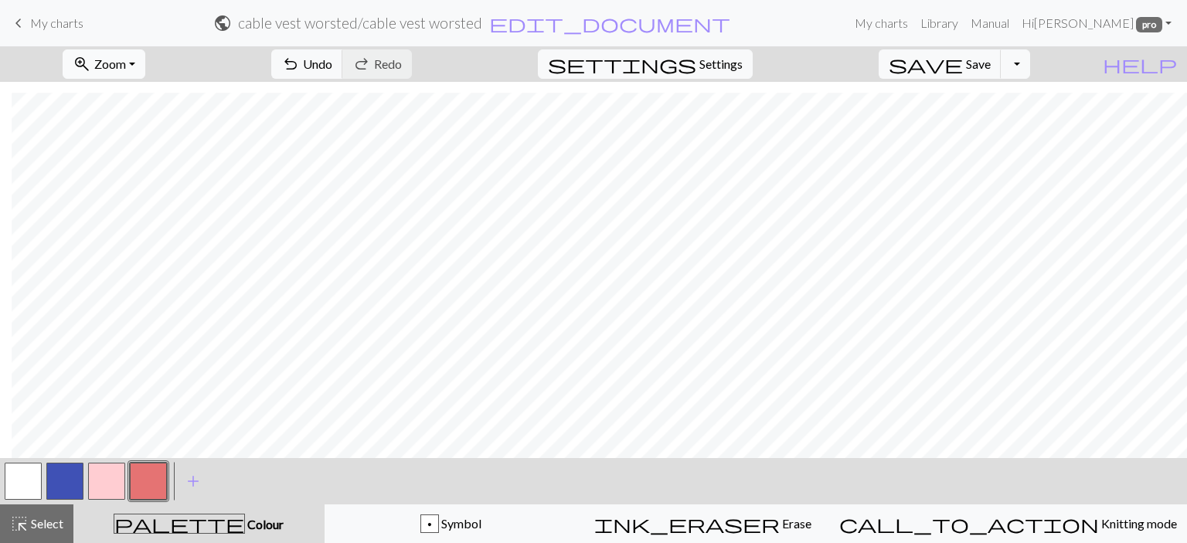
click at [126, 66] on span "Zoom" at bounding box center [110, 63] width 32 height 15
click at [121, 207] on button "100%" at bounding box center [125, 210] width 122 height 25
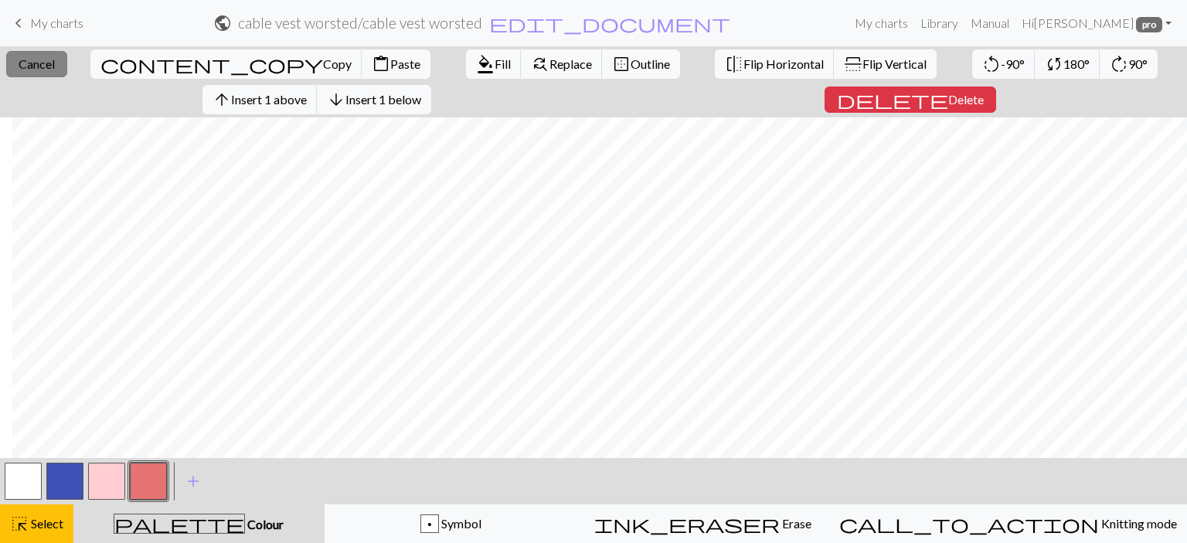
click at [63, 55] on button "close Cancel" at bounding box center [36, 64] width 61 height 26
click at [495, 62] on span "Fill" at bounding box center [503, 63] width 16 height 15
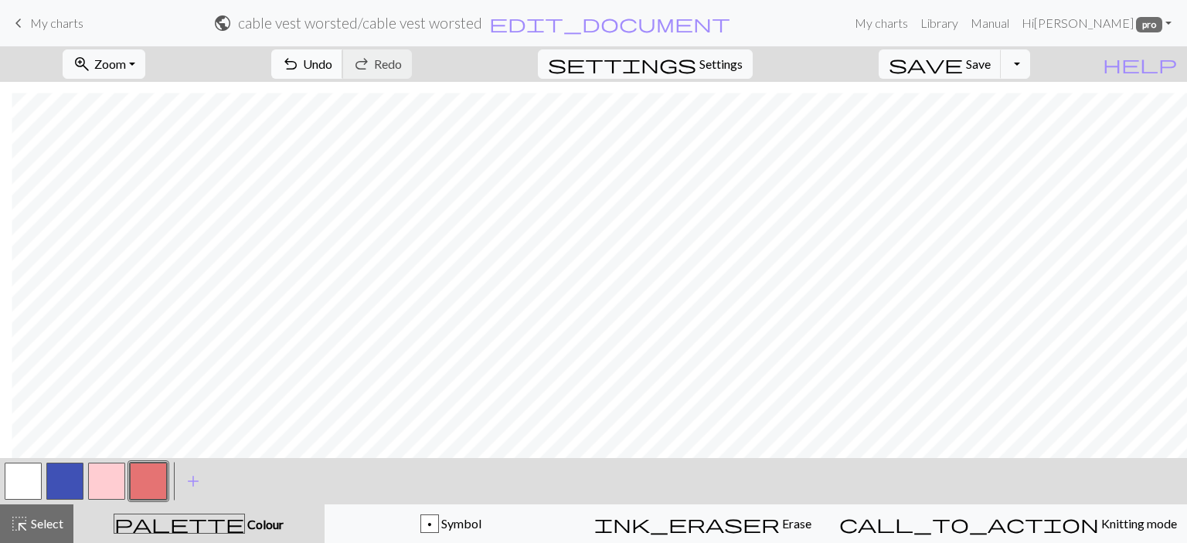
click at [343, 72] on button "undo Undo Undo" at bounding box center [307, 63] width 72 height 29
click at [332, 68] on span "Undo" at bounding box center [317, 63] width 29 height 15
click at [974, 75] on button "save Save Save" at bounding box center [940, 63] width 123 height 29
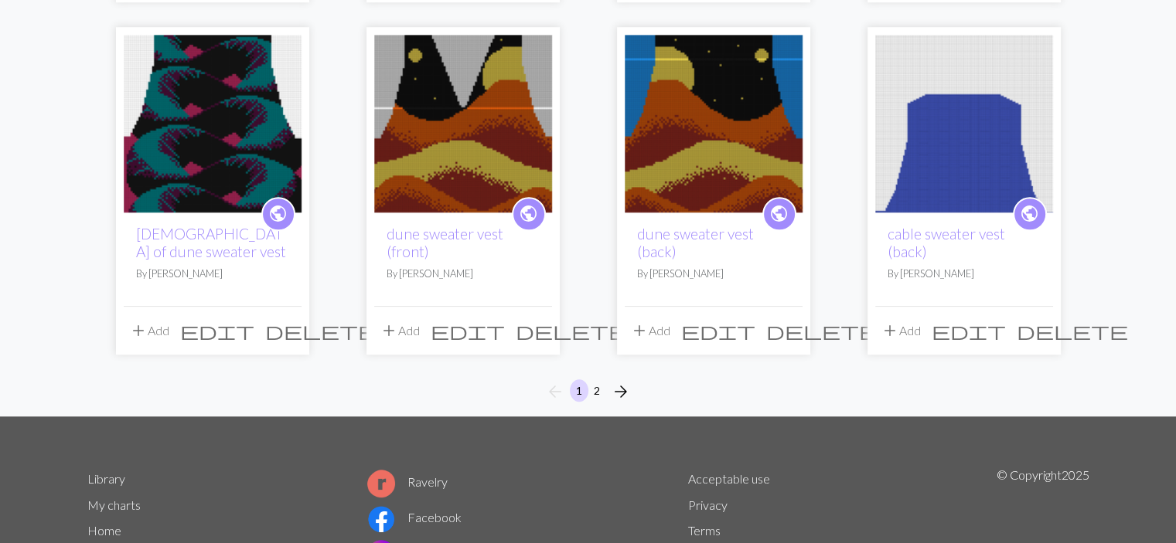
scroll to position [1213, 0]
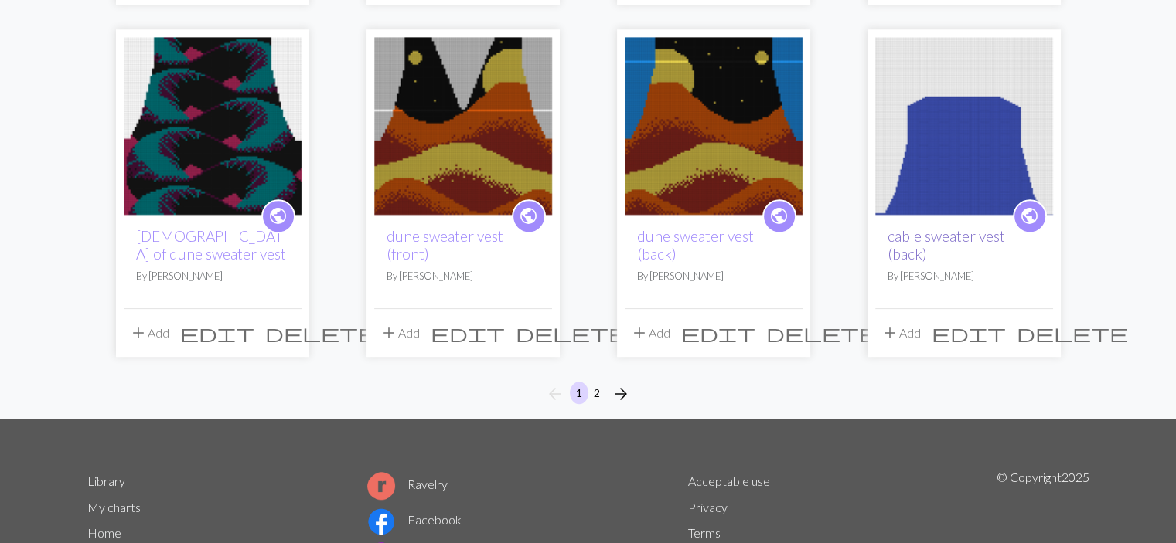
click at [914, 227] on link "cable sweater vest (back)" at bounding box center [945, 245] width 117 height 36
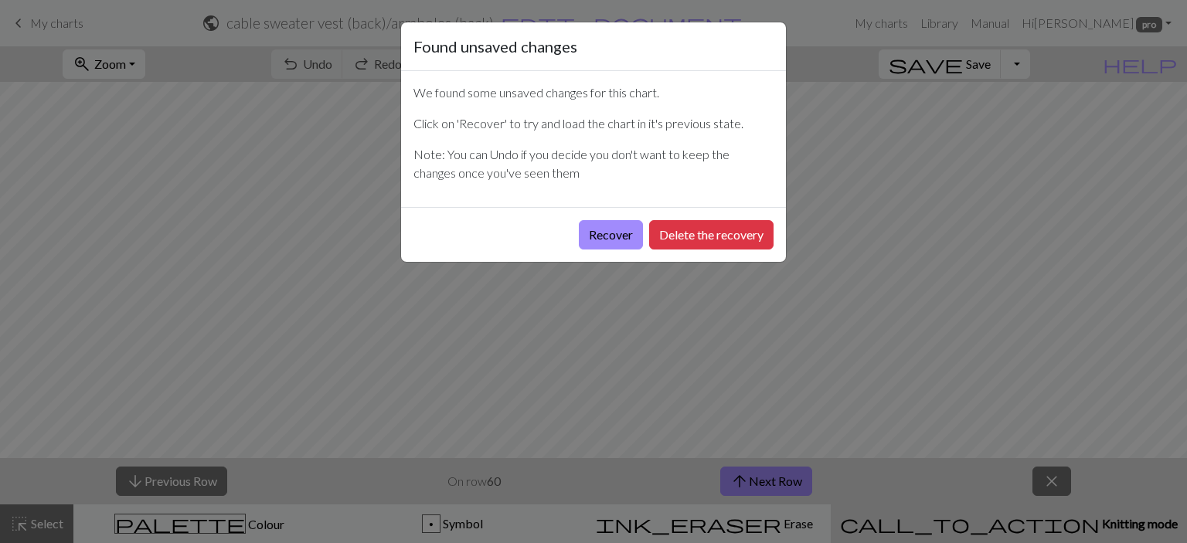
click at [560, 336] on div "Found unsaved changes We found some unsaved changes for this chart. Click on 'R…" at bounding box center [593, 271] width 1187 height 543
click at [615, 240] on button "Recover" at bounding box center [611, 234] width 64 height 29
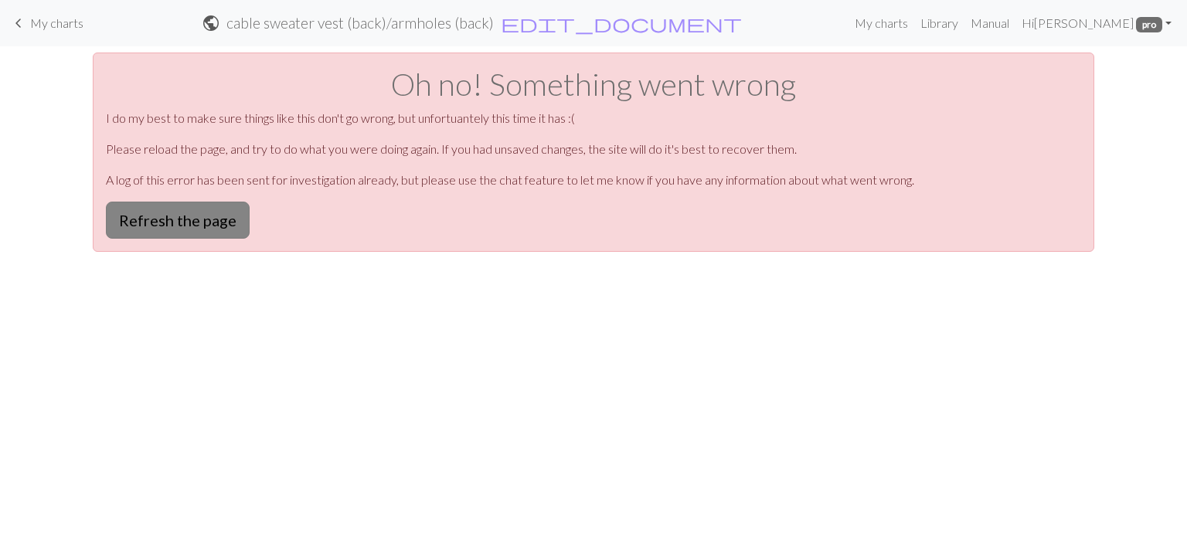
click at [172, 213] on button "Refresh the page" at bounding box center [178, 220] width 144 height 37
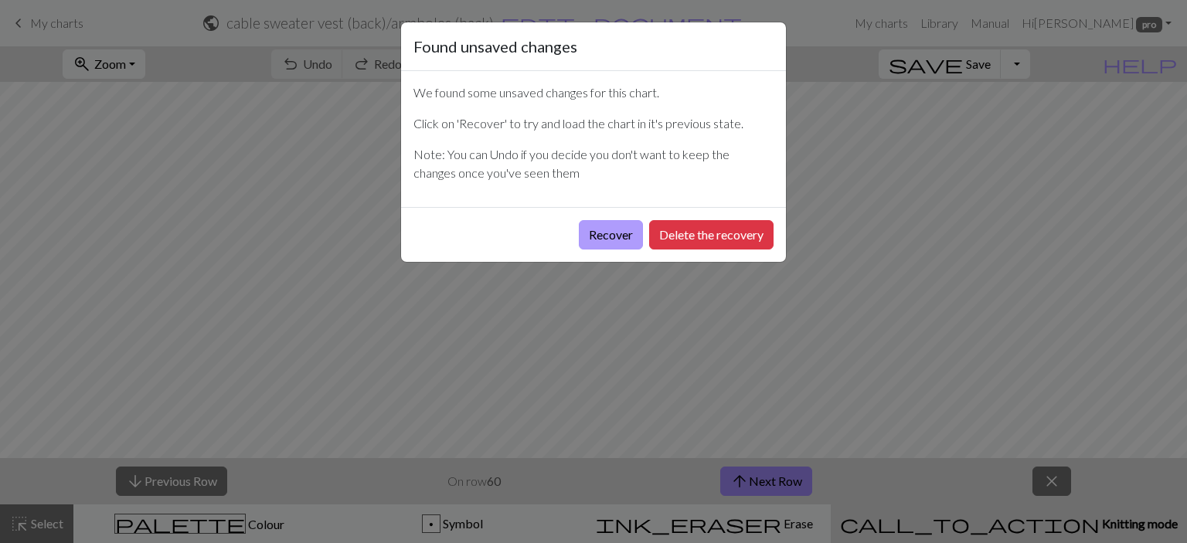
click at [600, 231] on button "Recover" at bounding box center [611, 234] width 64 height 29
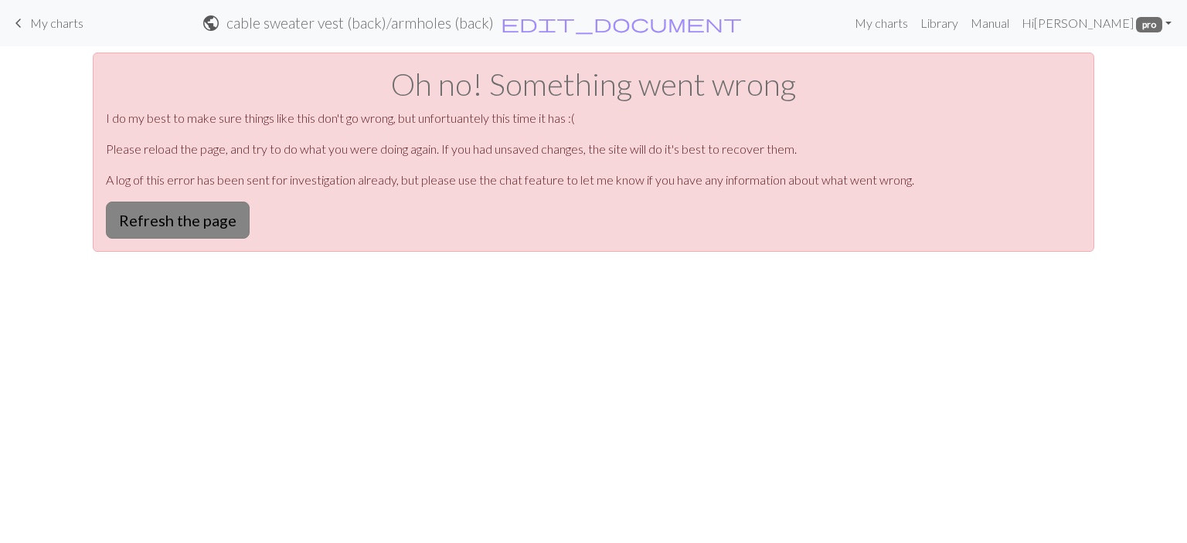
click at [216, 225] on button "Refresh the page" at bounding box center [178, 220] width 144 height 37
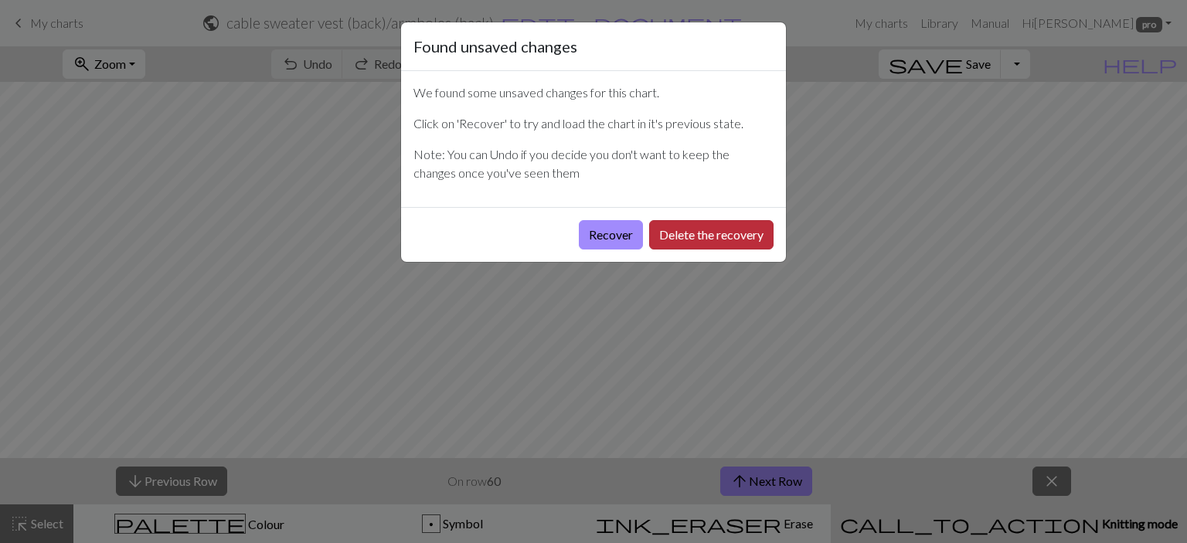
click at [686, 230] on button "Delete the recovery" at bounding box center [711, 234] width 124 height 29
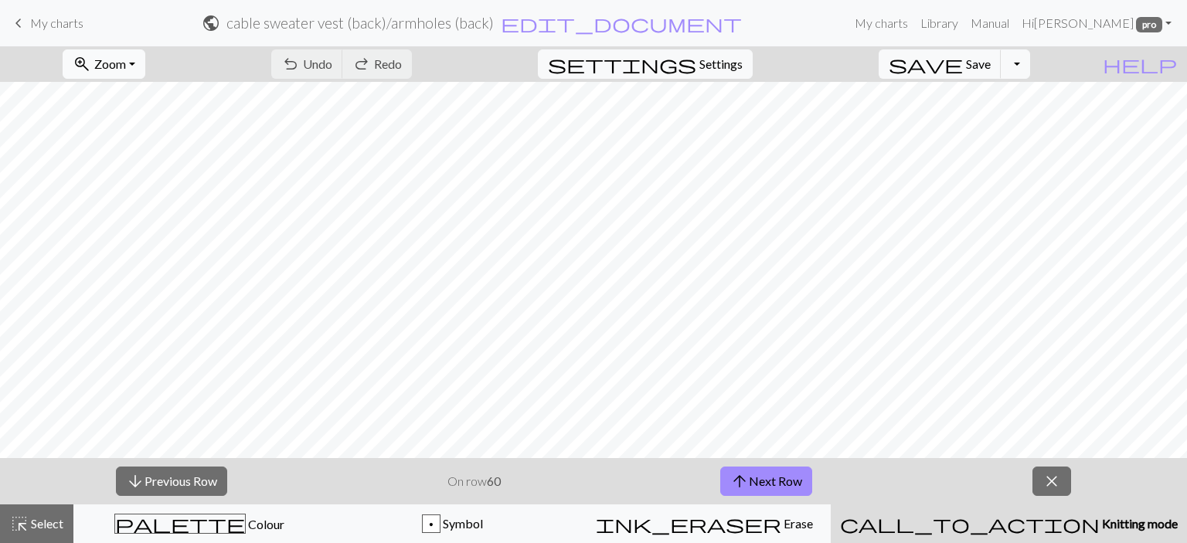
drag, startPoint x: 136, startPoint y: 67, endPoint x: 138, endPoint y: 77, distance: 9.6
click at [126, 67] on span "Zoom" at bounding box center [110, 63] width 32 height 15
click at [158, 94] on button "Fit all" at bounding box center [125, 98] width 122 height 25
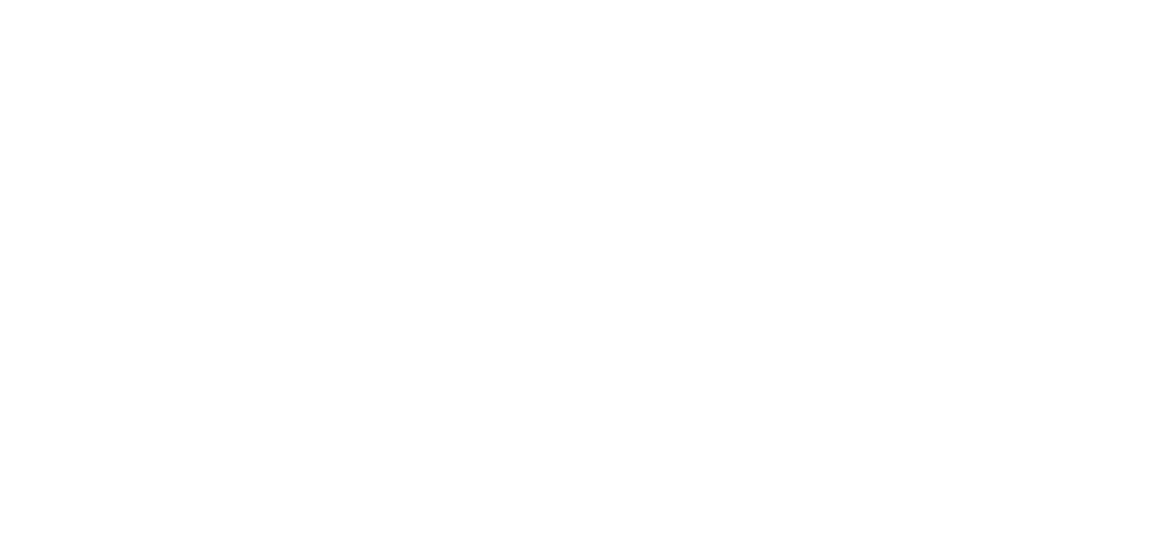
scroll to position [260, 0]
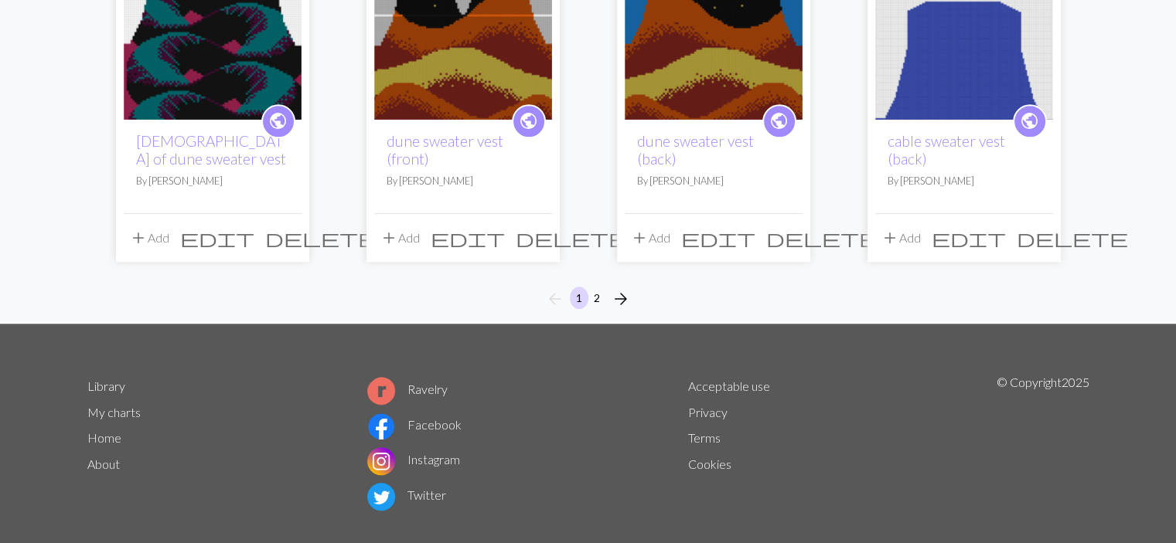
scroll to position [1184, 0]
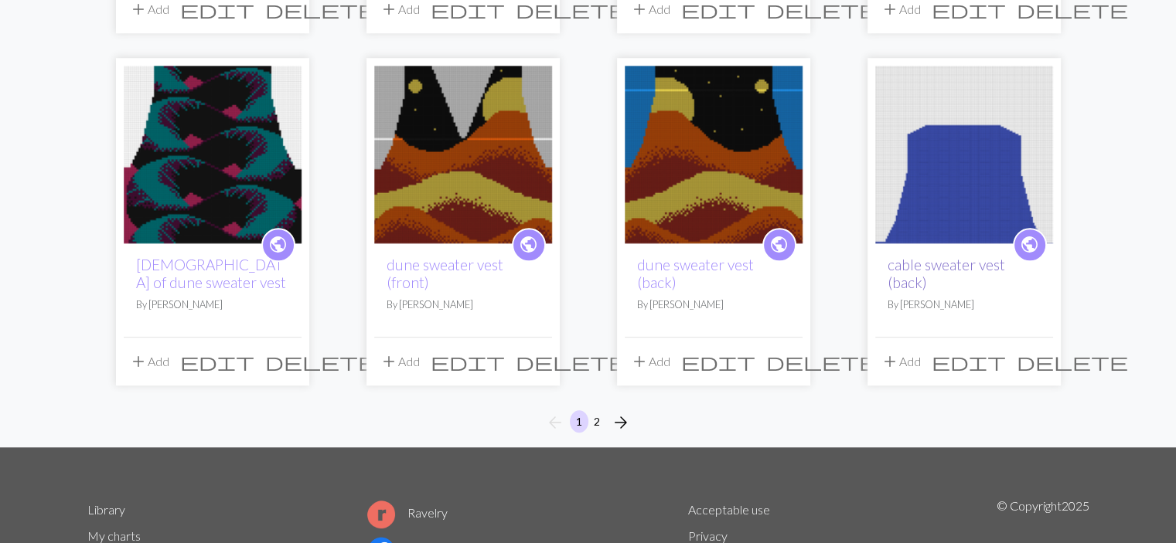
click at [964, 256] on link "cable sweater vest (back)" at bounding box center [945, 274] width 117 height 36
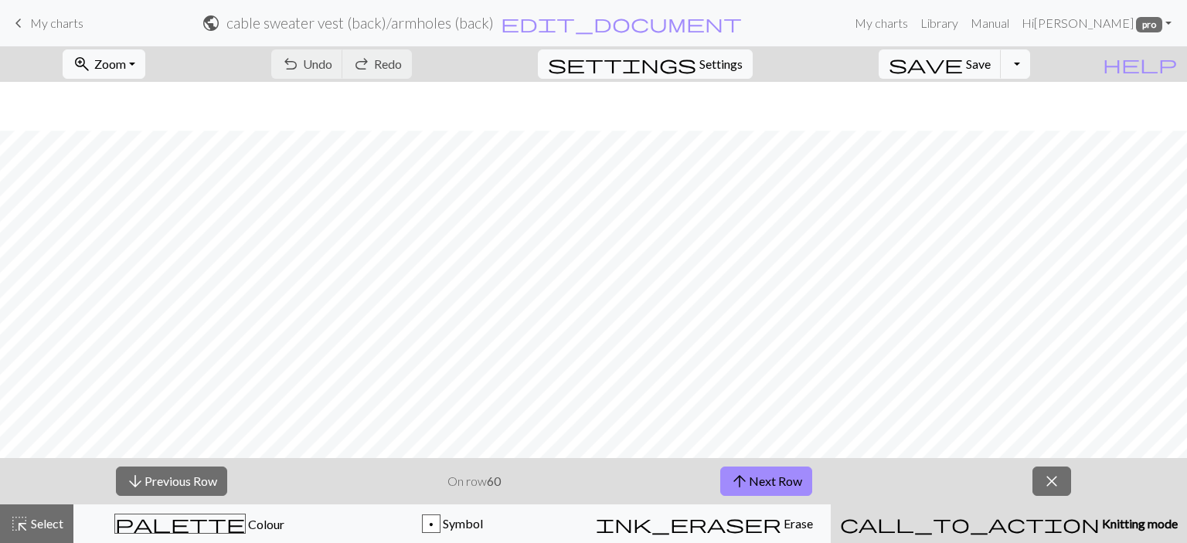
scroll to position [1327, 0]
